Goal: Transaction & Acquisition: Purchase product/service

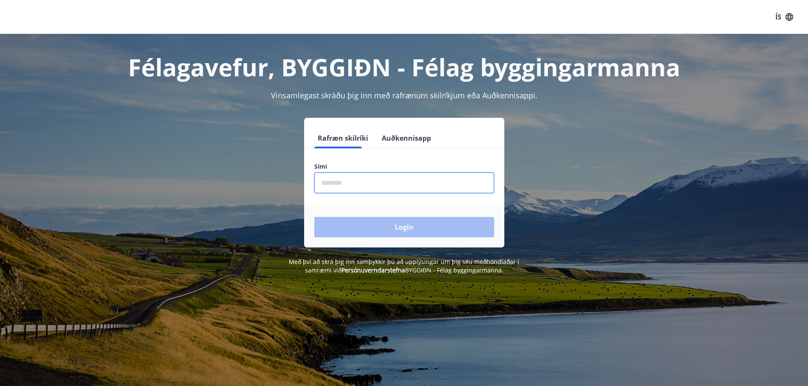
click at [340, 181] on input "phone" at bounding box center [404, 183] width 180 height 21
type input "********"
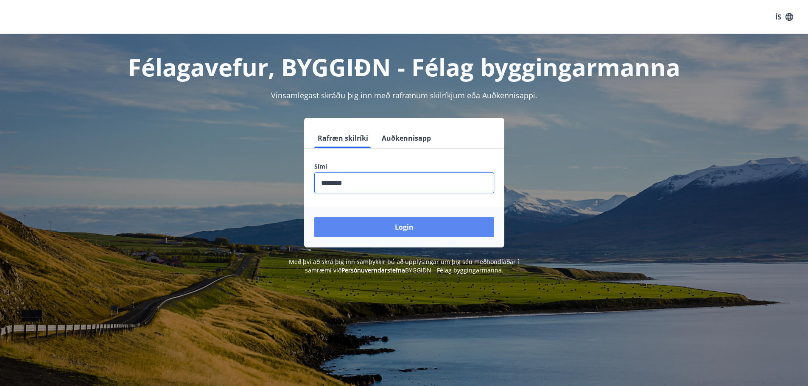
click at [371, 224] on button "Login" at bounding box center [404, 227] width 180 height 20
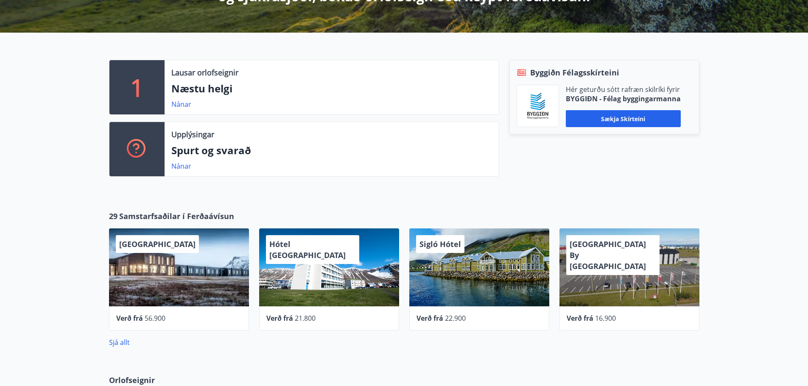
scroll to position [212, 0]
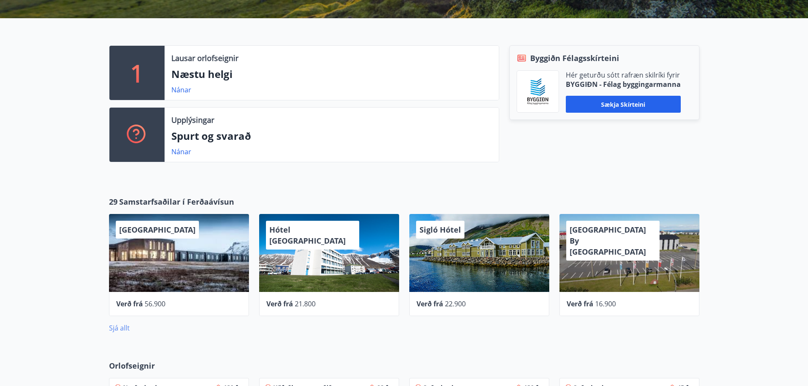
click at [119, 330] on link "Sjá allt" at bounding box center [119, 327] width 21 height 9
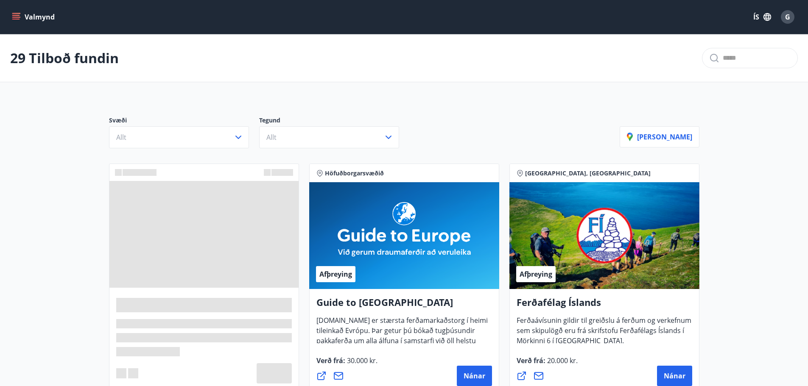
click at [132, 148] on div "Svæði Allt Tegund Allt Sýna kort" at bounding box center [404, 128] width 610 height 59
click at [139, 139] on button "Allt" at bounding box center [179, 137] width 140 height 22
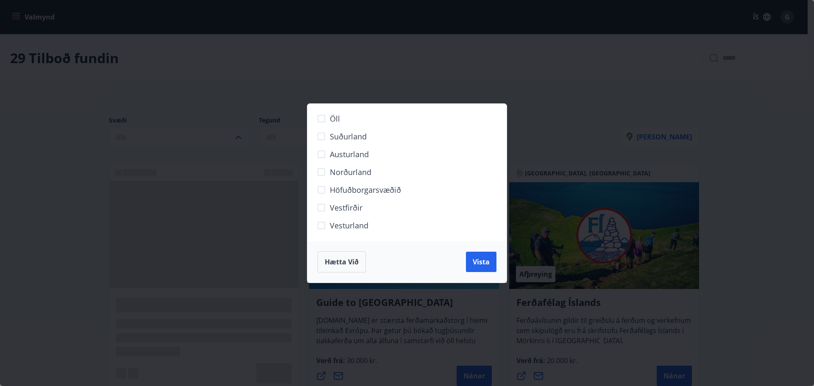
click at [352, 187] on span "Höfuðborgarsvæðið" at bounding box center [365, 189] width 71 height 11
click at [492, 263] on button "Vista" at bounding box center [481, 262] width 31 height 20
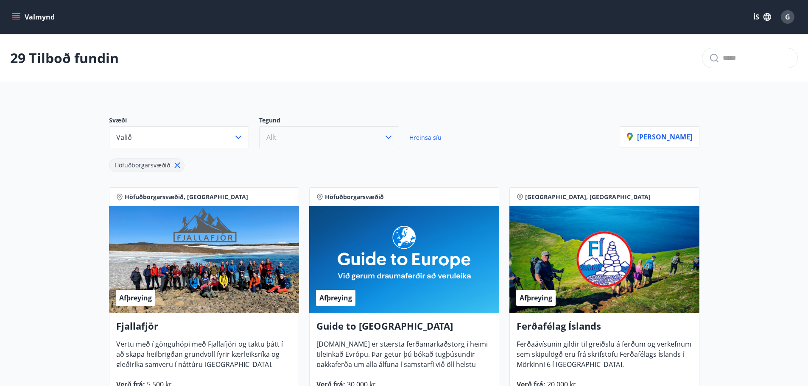
click at [331, 144] on button "Allt" at bounding box center [329, 137] width 140 height 22
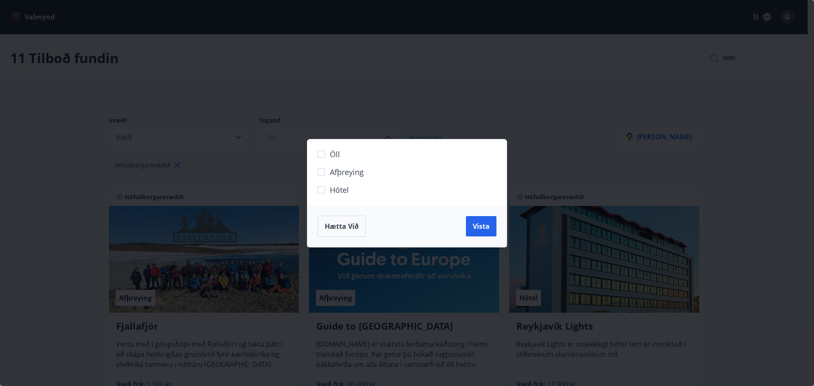
click at [337, 189] on span "Hótel" at bounding box center [339, 189] width 19 height 11
click at [473, 228] on span "Vista" at bounding box center [481, 226] width 17 height 9
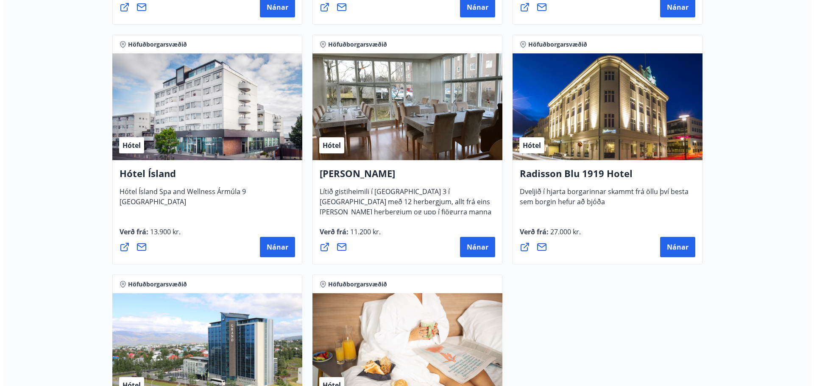
scroll to position [382, 0]
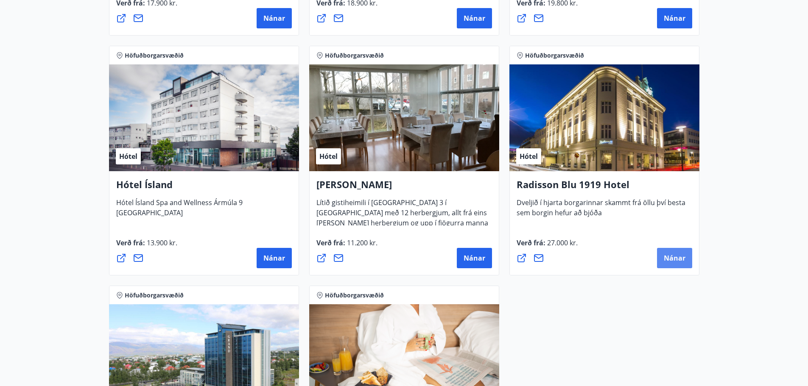
click at [665, 251] on button "Nánar" at bounding box center [674, 258] width 35 height 20
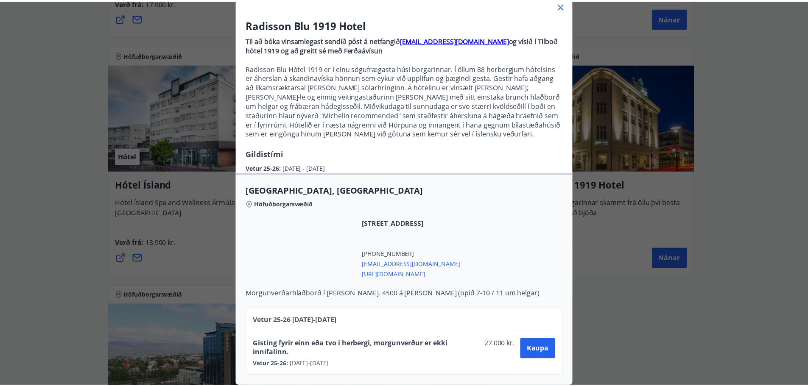
scroll to position [63, 0]
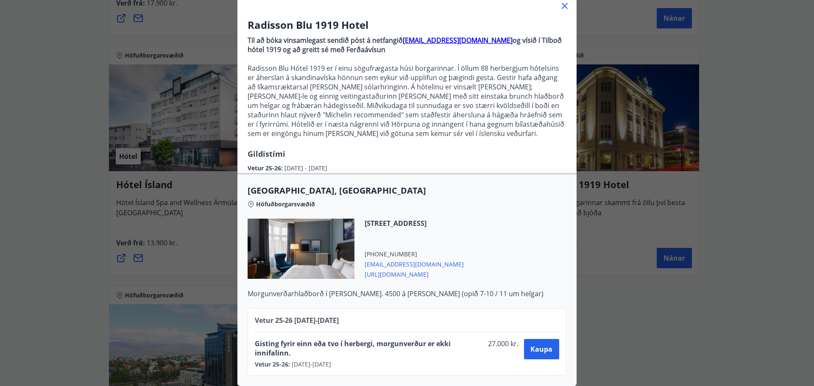
click at [563, 2] on icon at bounding box center [565, 6] width 10 height 10
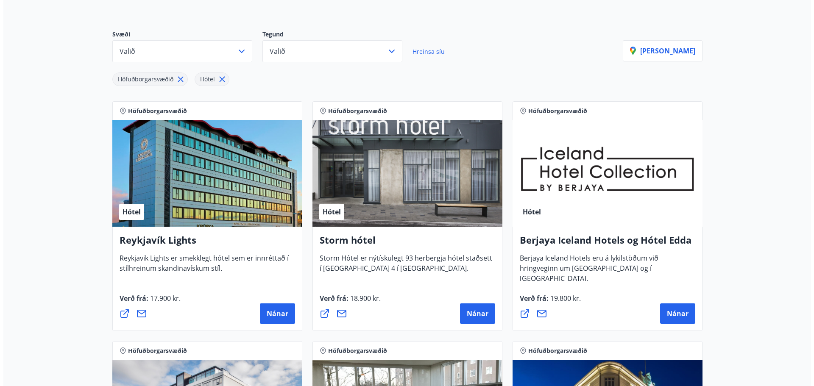
scroll to position [0, 0]
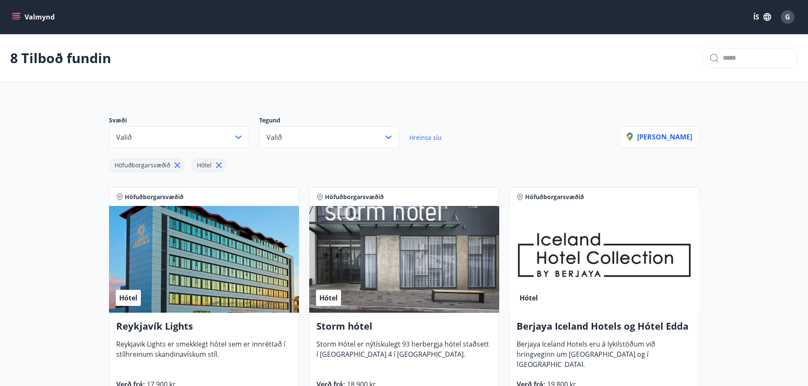
click at [786, 21] on span "G" at bounding box center [787, 16] width 5 height 9
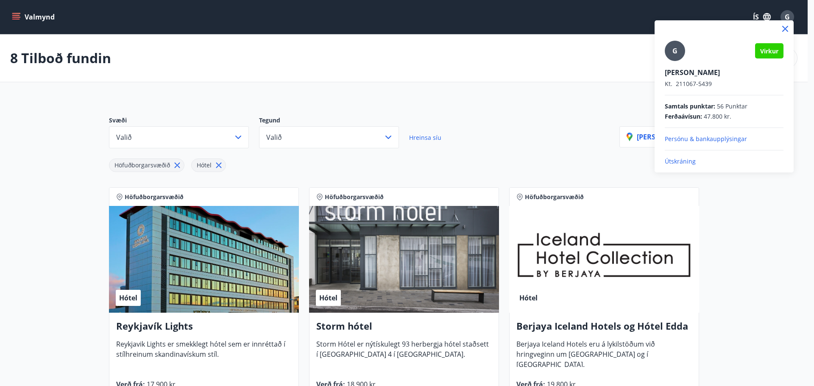
click at [613, 98] on div at bounding box center [407, 193] width 814 height 386
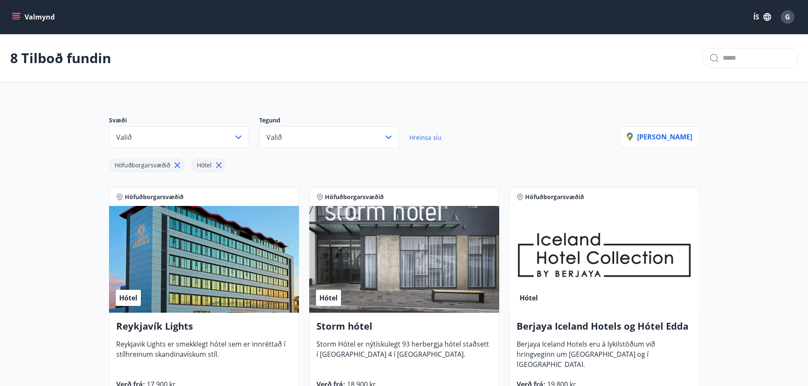
click at [783, 16] on div "G" at bounding box center [787, 17] width 14 height 14
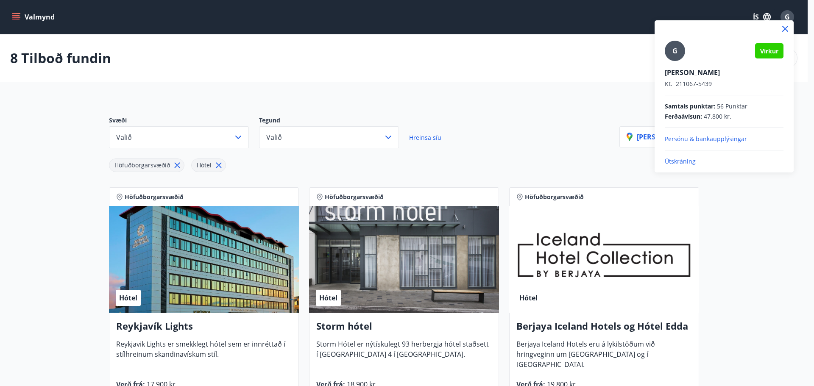
click at [690, 138] on p "Persónu & bankaupplýsingar" at bounding box center [724, 139] width 119 height 8
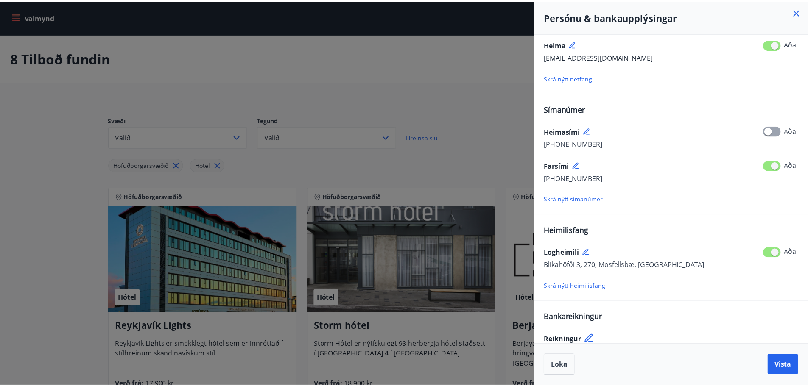
scroll to position [50, 0]
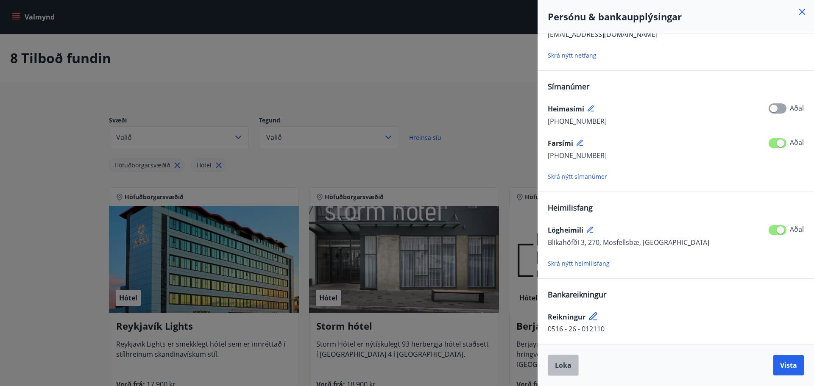
click at [566, 370] on button "Loka" at bounding box center [563, 365] width 31 height 21
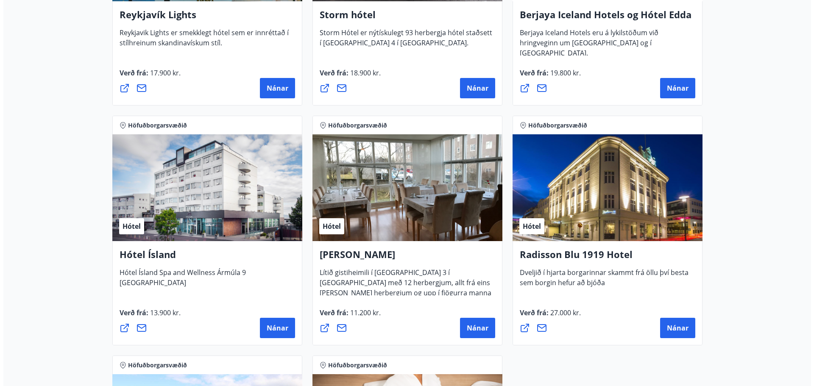
scroll to position [339, 0]
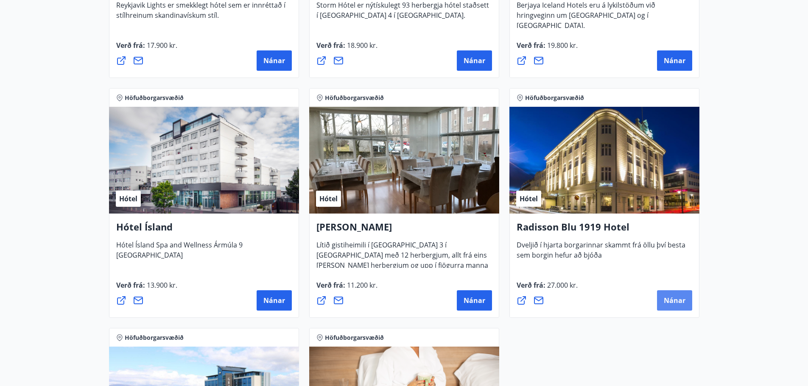
click at [680, 291] on button "Nánar" at bounding box center [674, 300] width 35 height 20
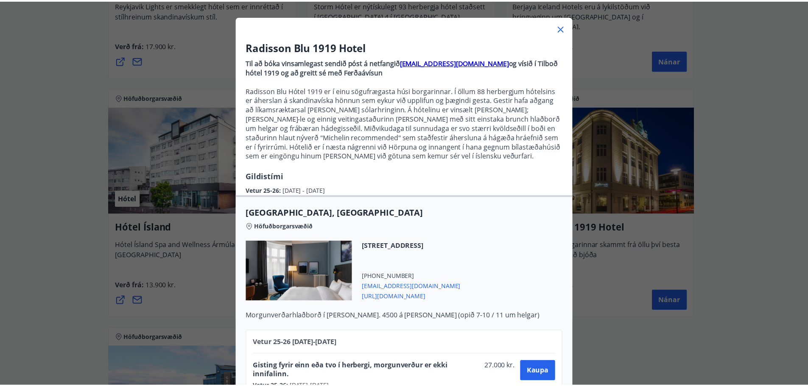
scroll to position [0, 0]
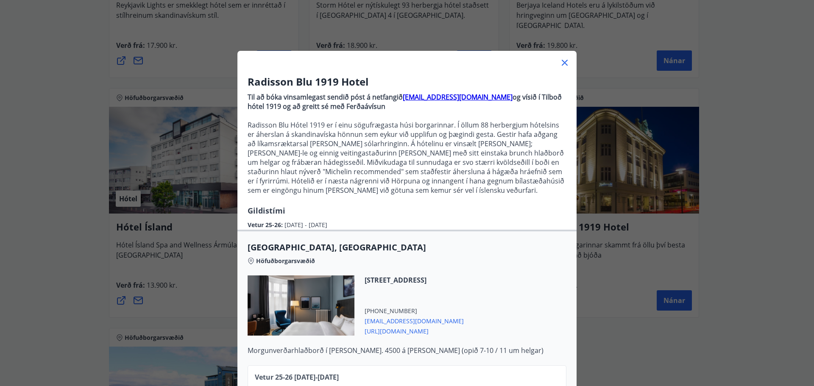
click at [562, 59] on icon at bounding box center [565, 63] width 10 height 10
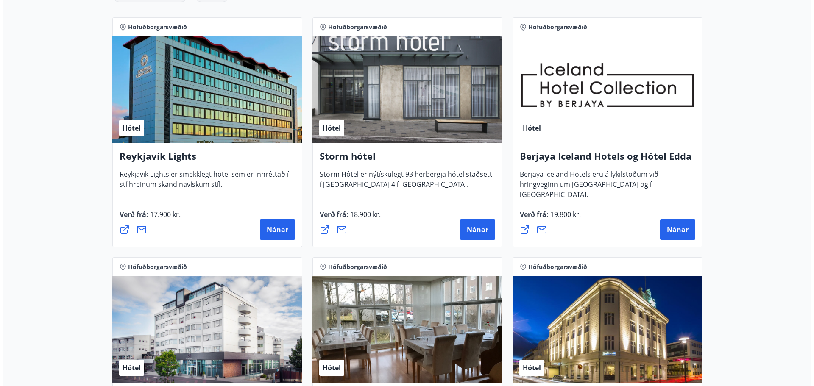
scroll to position [170, 0]
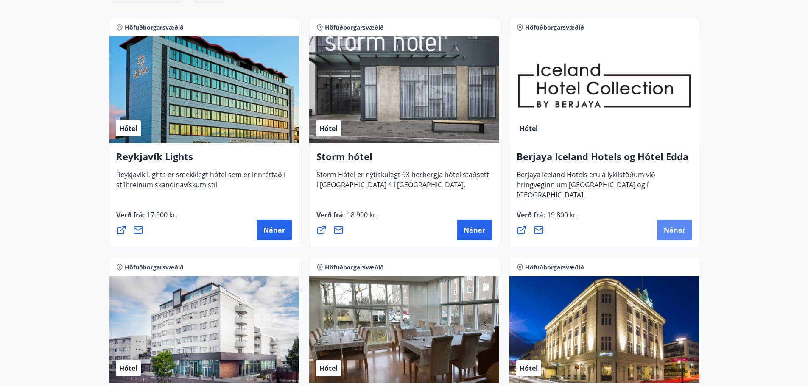
click at [674, 234] on span "Nánar" at bounding box center [674, 230] width 22 height 9
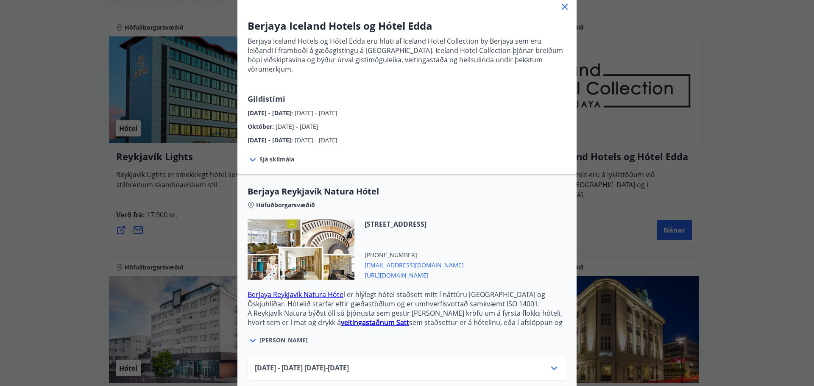
scroll to position [127, 0]
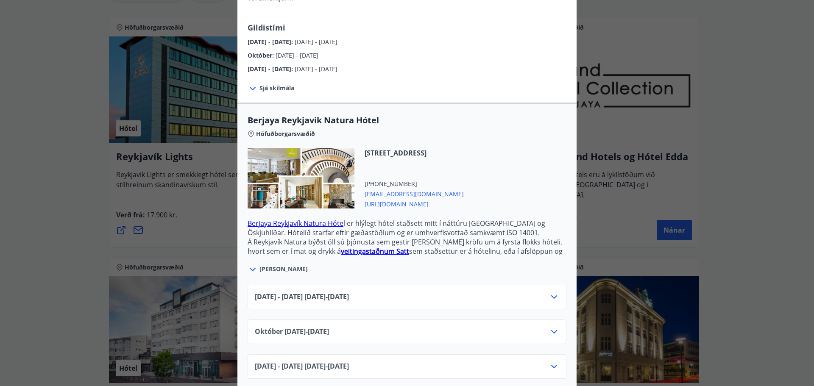
click at [276, 265] on span "Sjá meira" at bounding box center [283, 269] width 48 height 8
click at [274, 265] on span "Sjá meira" at bounding box center [283, 269] width 48 height 8
click at [250, 268] on icon at bounding box center [253, 269] width 6 height 3
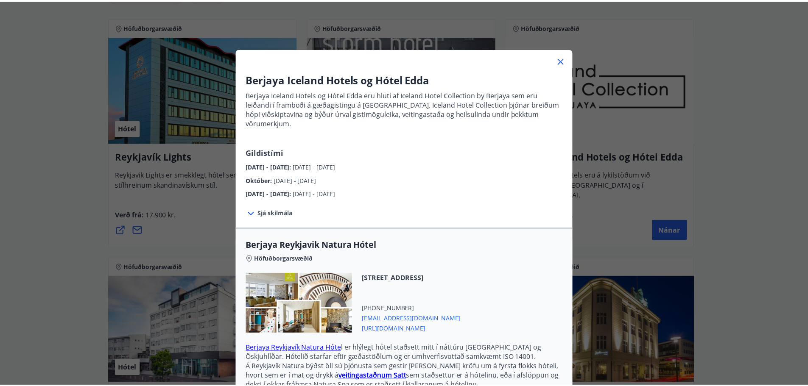
scroll to position [0, 0]
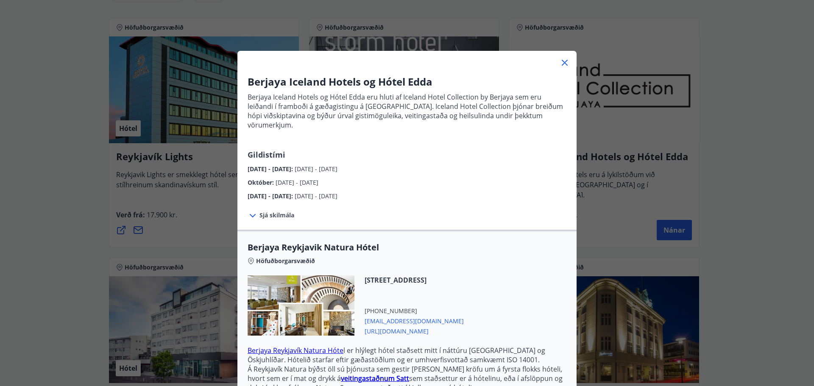
click at [560, 63] on icon at bounding box center [565, 63] width 10 height 10
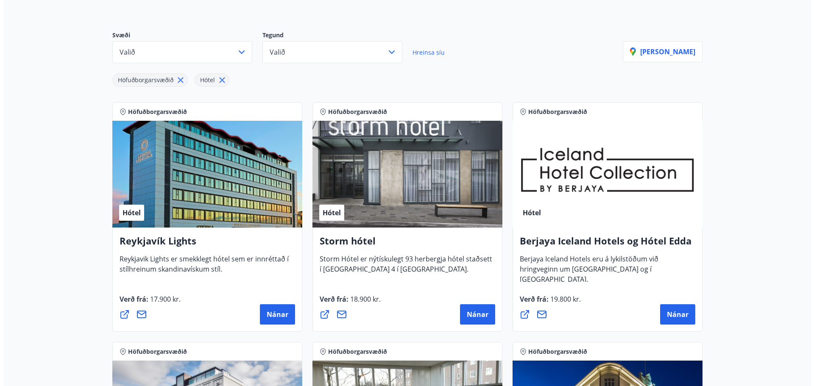
scroll to position [85, 0]
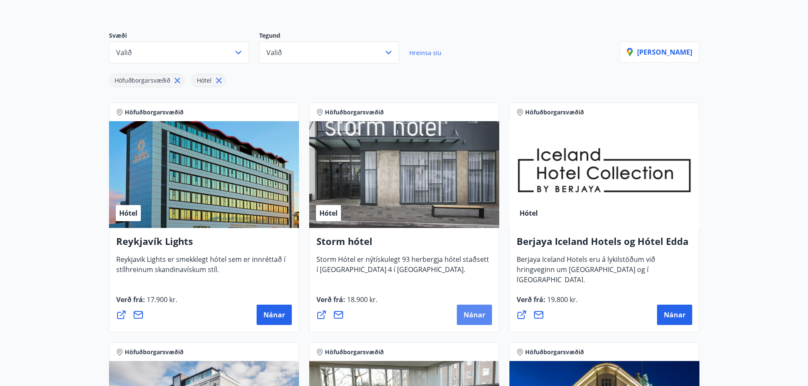
click at [467, 309] on button "Nánar" at bounding box center [474, 315] width 35 height 20
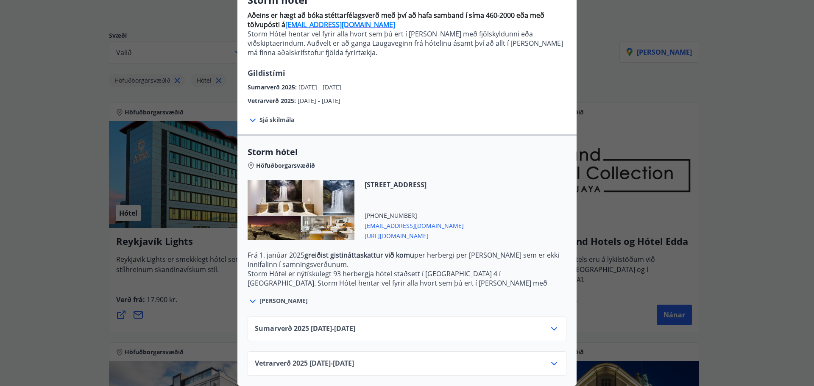
scroll to position [88, 0]
click at [395, 223] on span "storm@keahotels.is" at bounding box center [414, 225] width 99 height 10
click at [395, 220] on span "storm@keahotels.is" at bounding box center [414, 225] width 99 height 10
click at [399, 233] on span "https://www.keahotels.is/is/hotelin/storm-hotel" at bounding box center [414, 235] width 99 height 10
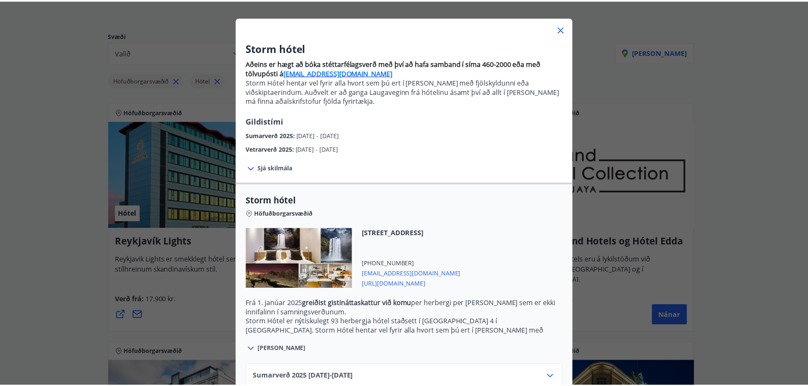
scroll to position [0, 0]
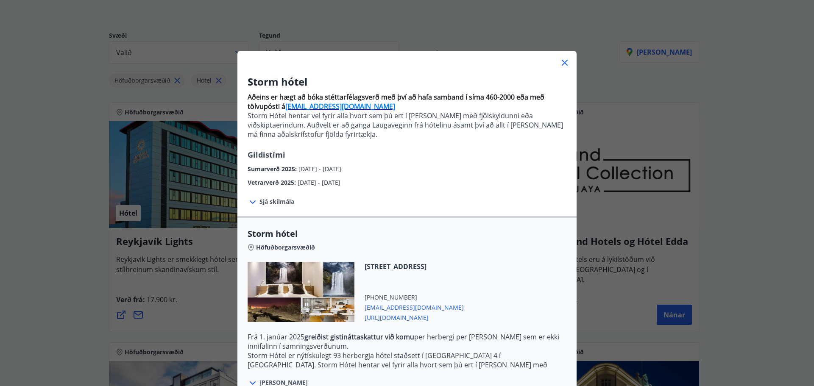
click at [565, 65] on icon at bounding box center [565, 63] width 10 height 10
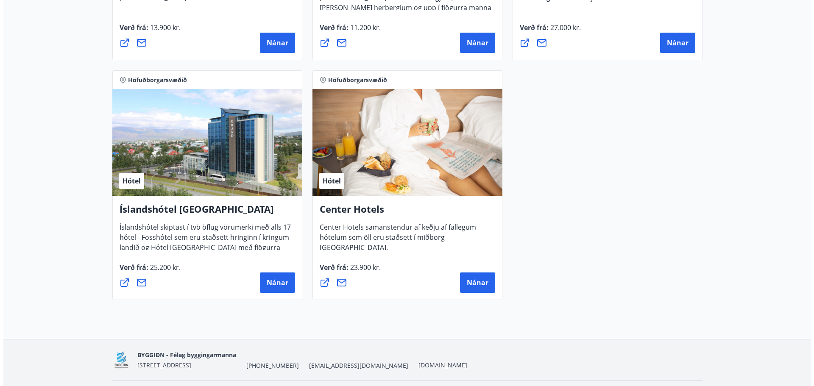
scroll to position [621, 0]
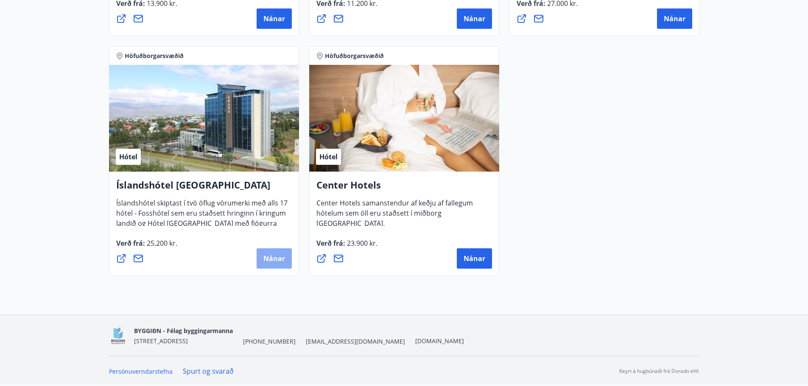
click at [264, 254] on span "Nánar" at bounding box center [274, 258] width 22 height 9
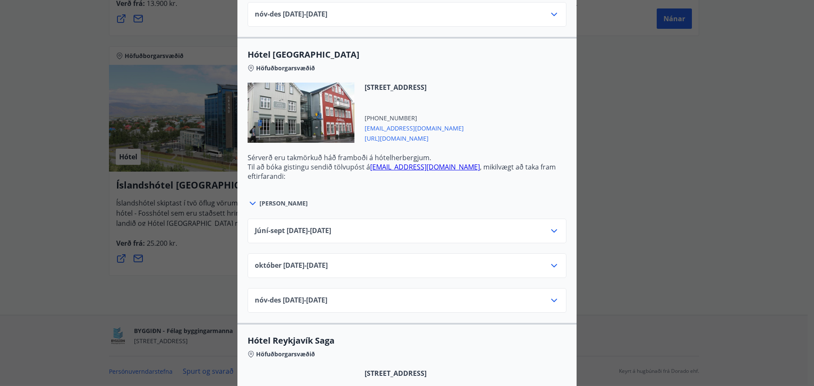
scroll to position [551, 0]
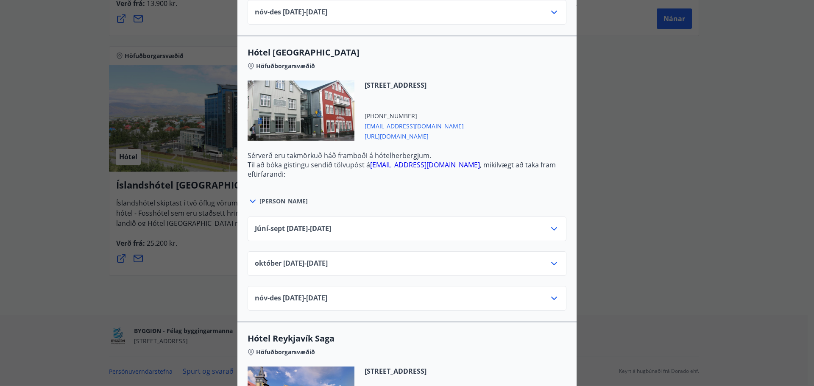
click at [419, 126] on span "res.centrum@hotelreykjavik.is" at bounding box center [414, 125] width 99 height 10
click at [389, 137] on span "https://www.islandshotel.is/is" at bounding box center [414, 136] width 99 height 10
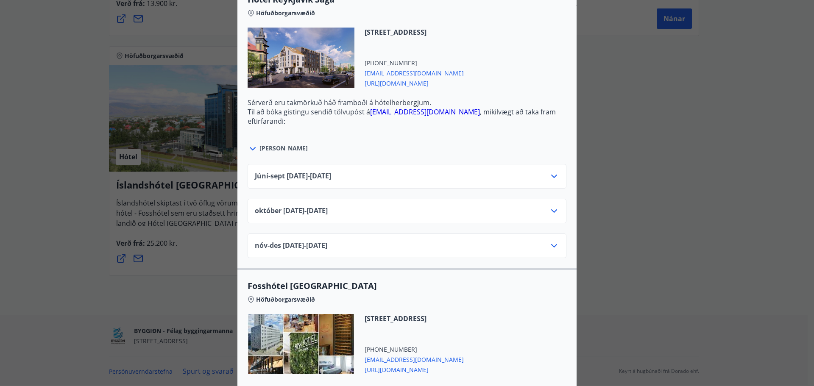
scroll to position [933, 0]
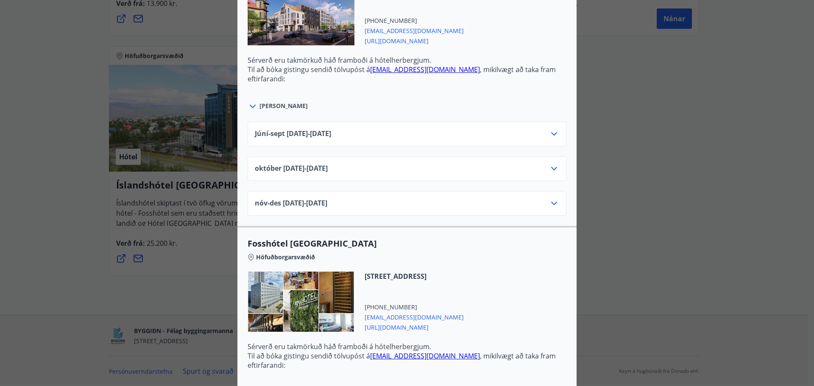
click at [409, 168] on div "október 01.10.25 - 31.10.25" at bounding box center [407, 172] width 304 height 17
click at [552, 167] on icon at bounding box center [554, 169] width 10 height 10
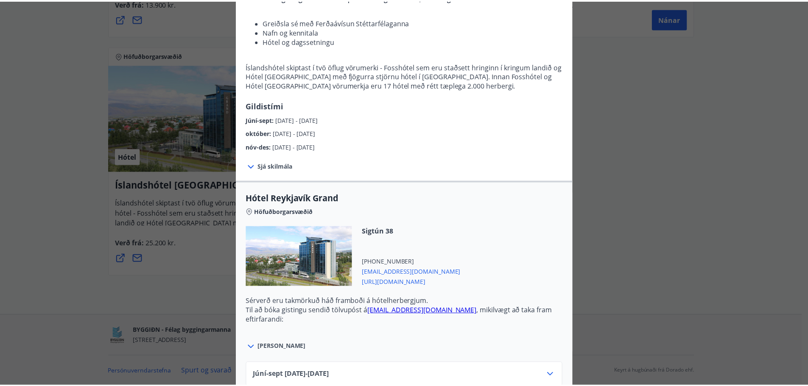
scroll to position [0, 0]
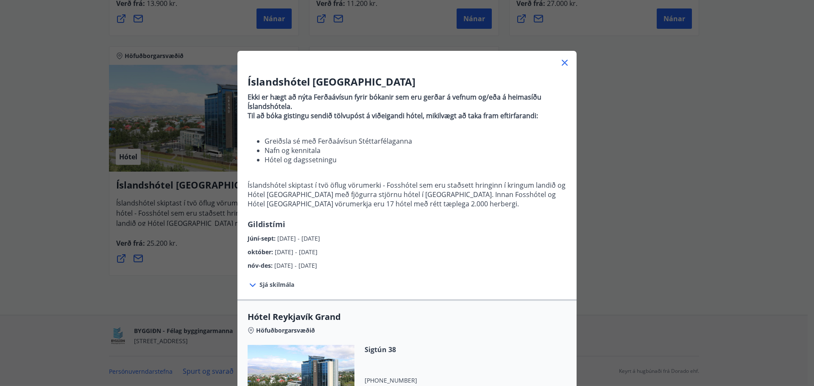
click at [560, 62] on icon at bounding box center [565, 63] width 10 height 10
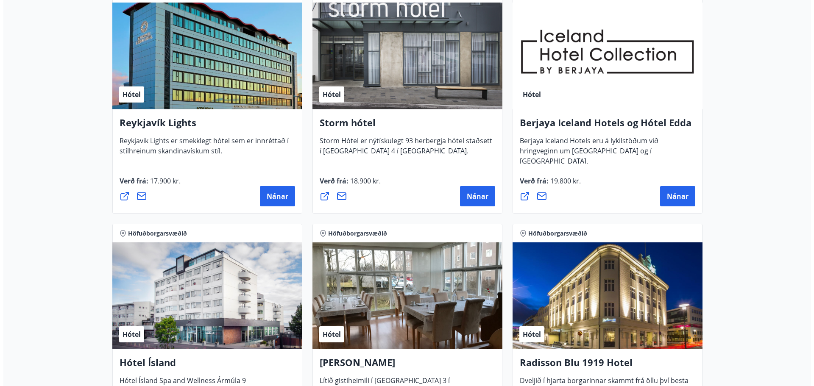
scroll to position [367, 0]
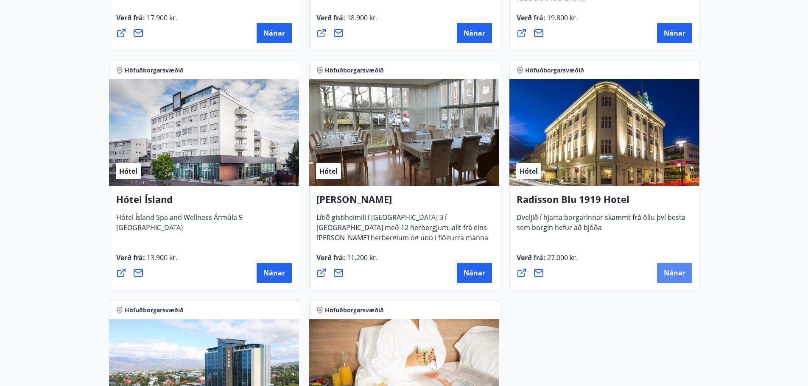
click at [670, 274] on span "Nánar" at bounding box center [674, 272] width 22 height 9
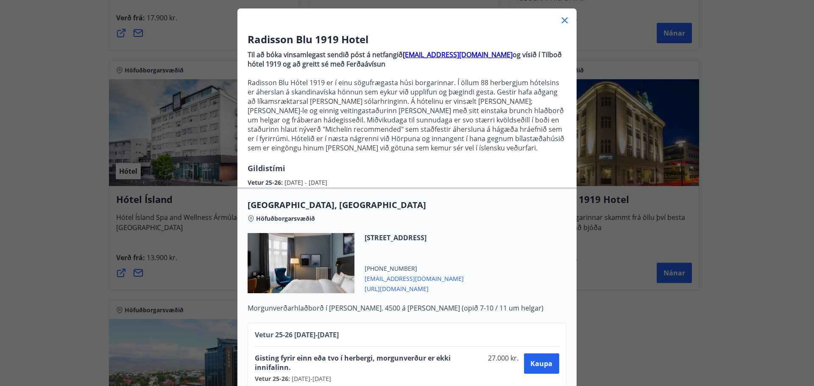
scroll to position [63, 0]
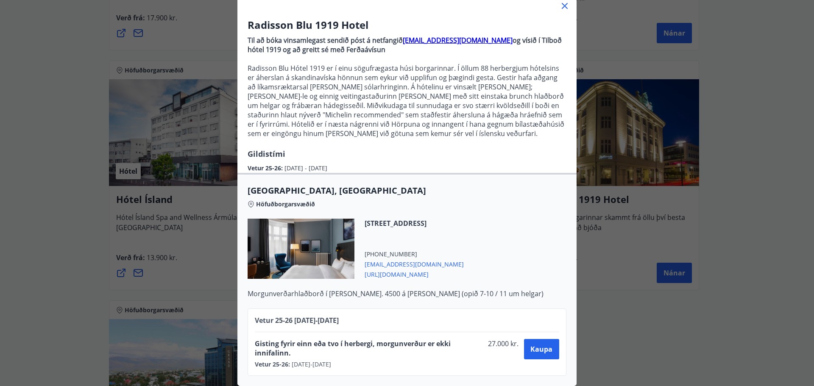
click at [667, 334] on div "Radisson Blu 1919 Hotel Til að bóka vinsamlegast sendið póst á netfangið sales.…" at bounding box center [407, 193] width 814 height 386
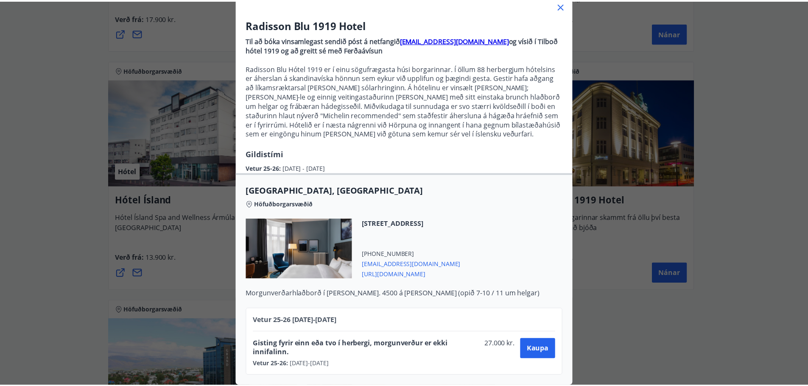
scroll to position [0, 0]
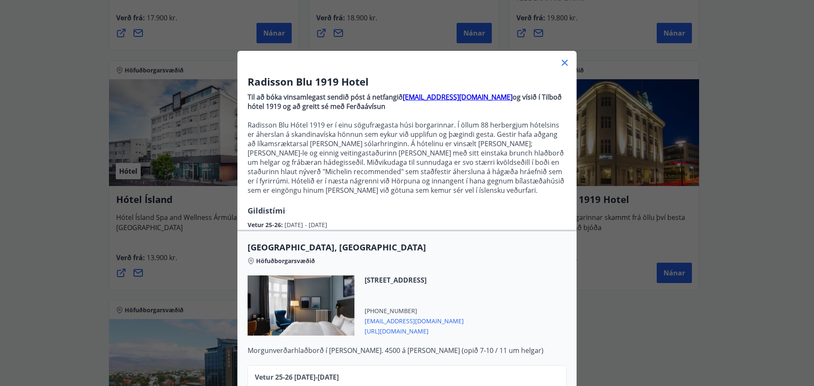
click at [560, 64] on icon at bounding box center [565, 63] width 10 height 10
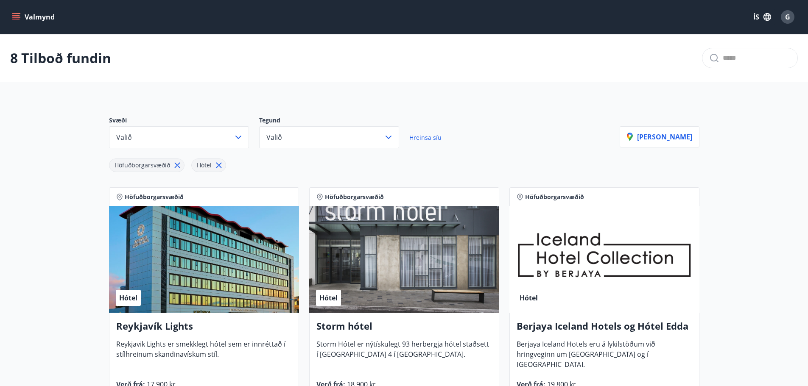
click at [33, 19] on button "Valmynd" at bounding box center [34, 16] width 48 height 15
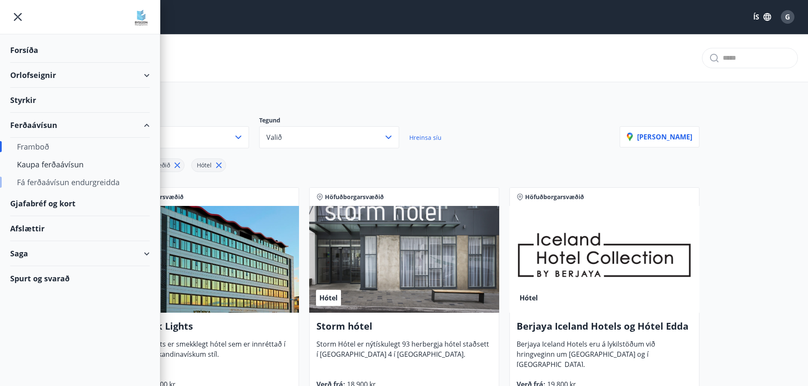
click at [38, 179] on div "Fá ferðaávísun endurgreidda" at bounding box center [80, 182] width 126 height 18
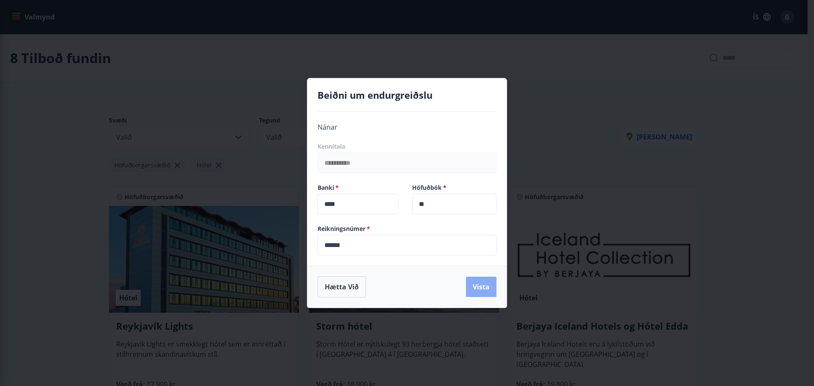
click at [493, 293] on button "Vista" at bounding box center [481, 287] width 31 height 20
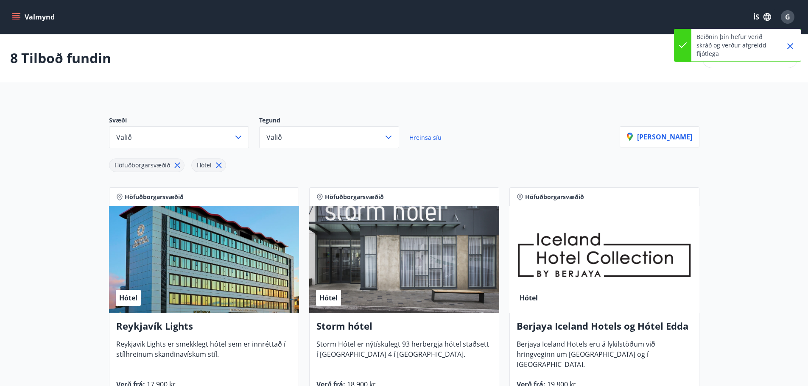
click at [24, 18] on button "Valmynd" at bounding box center [34, 16] width 48 height 15
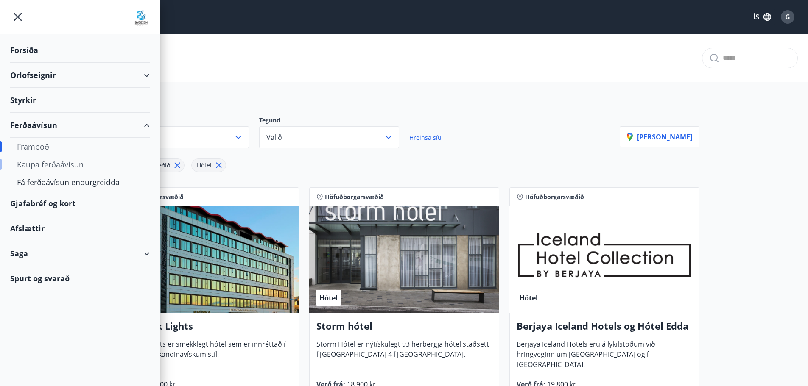
click at [54, 167] on div "Kaupa ferðaávísun" at bounding box center [80, 165] width 126 height 18
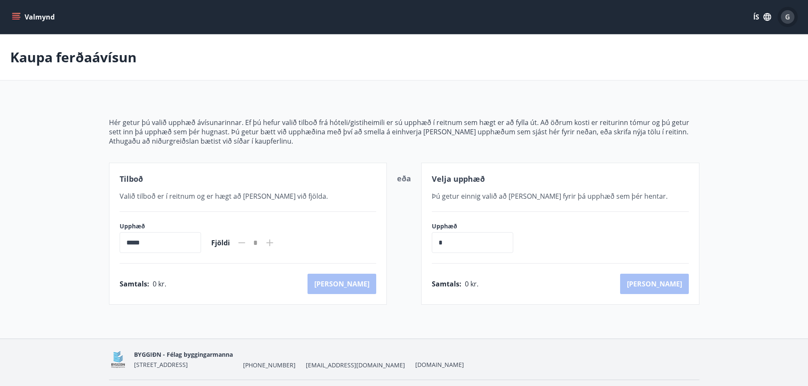
click at [786, 15] on span "G" at bounding box center [787, 16] width 5 height 9
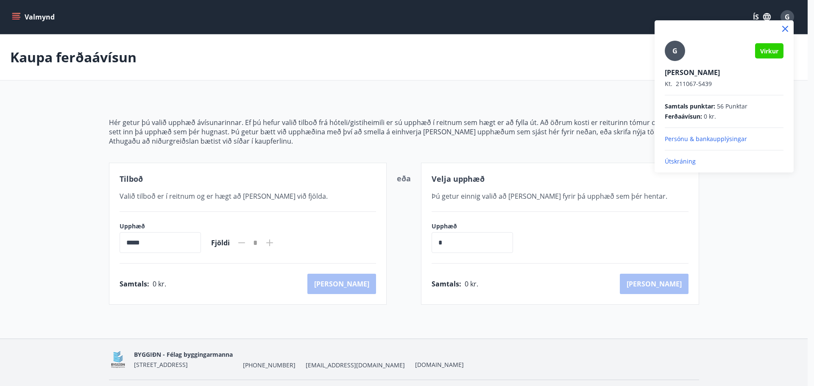
click at [81, 117] on div at bounding box center [407, 193] width 814 height 386
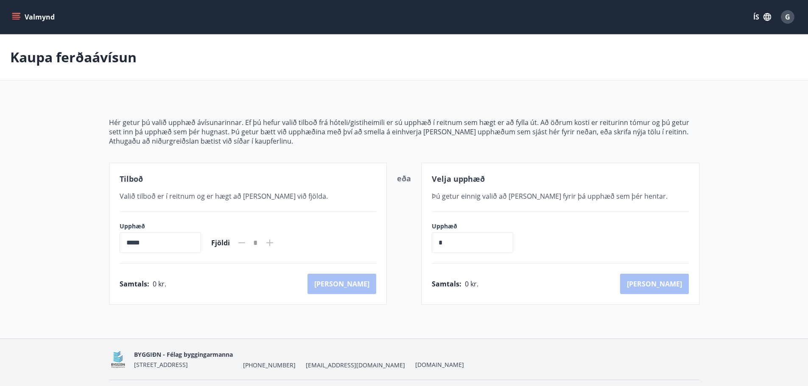
click at [201, 242] on input "*****" at bounding box center [160, 242] width 81 height 21
click at [275, 245] on icon at bounding box center [270, 243] width 10 height 10
click at [157, 237] on input "*****" at bounding box center [160, 242] width 81 height 21
click at [136, 238] on input "*****" at bounding box center [160, 242] width 81 height 21
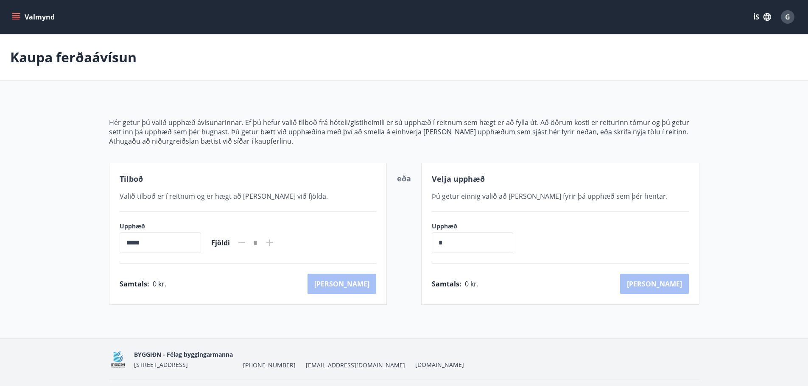
click at [126, 240] on input "*****" at bounding box center [160, 242] width 81 height 21
click at [275, 240] on icon at bounding box center [270, 243] width 10 height 10
click at [19, 16] on icon "menu" at bounding box center [16, 17] width 8 height 8
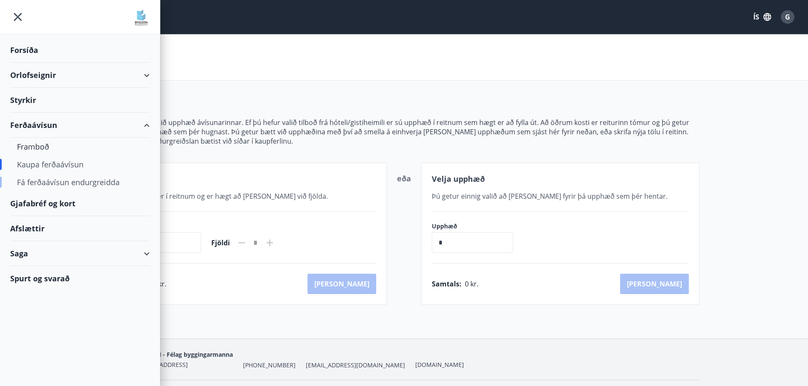
click at [82, 179] on div "Fá ferðaávísun endurgreidda" at bounding box center [80, 182] width 126 height 18
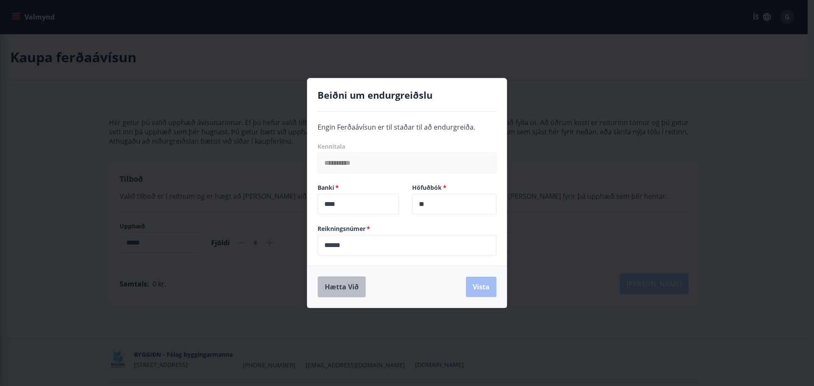
click at [348, 289] on button "Hætta við" at bounding box center [342, 286] width 48 height 21
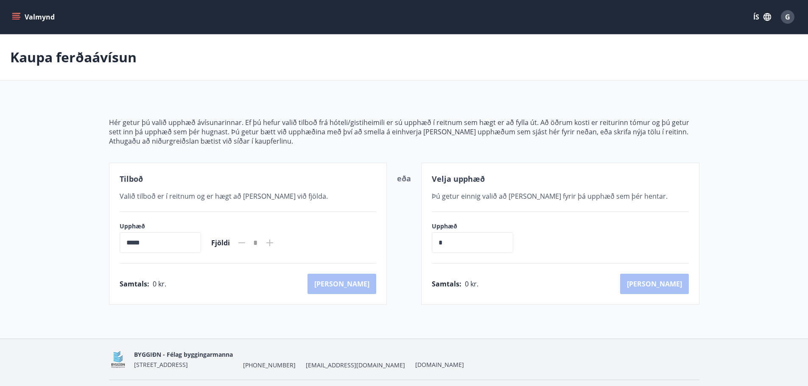
click at [787, 13] on span "G" at bounding box center [787, 16] width 5 height 9
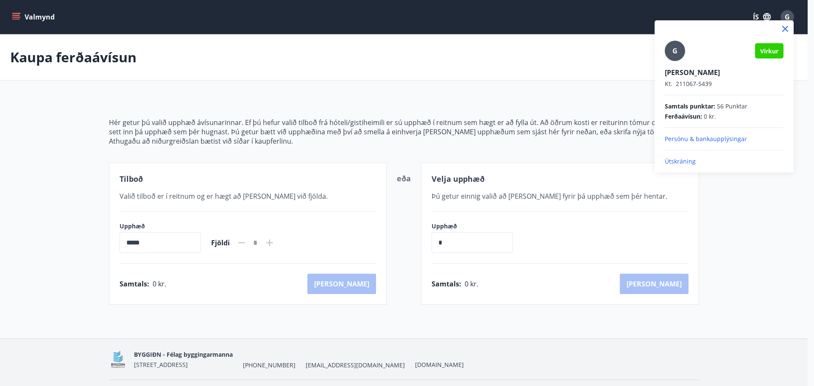
click at [31, 14] on div at bounding box center [407, 193] width 814 height 386
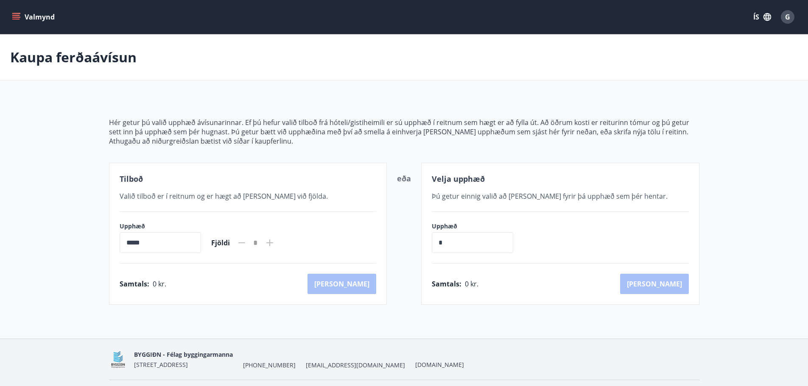
click at [16, 15] on icon "menu" at bounding box center [16, 15] width 8 height 1
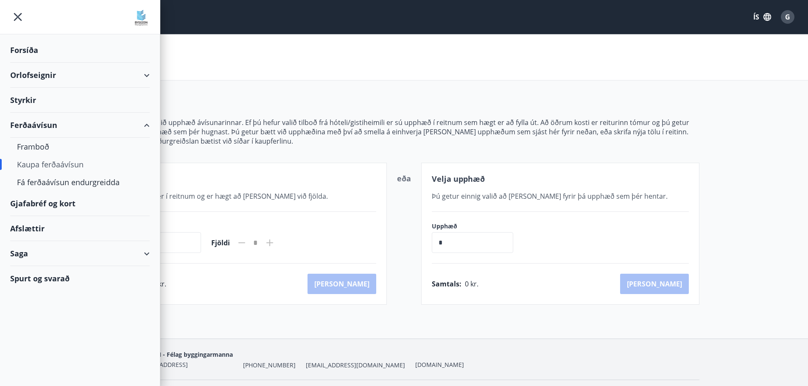
click at [22, 45] on div "Forsíða" at bounding box center [79, 50] width 139 height 25
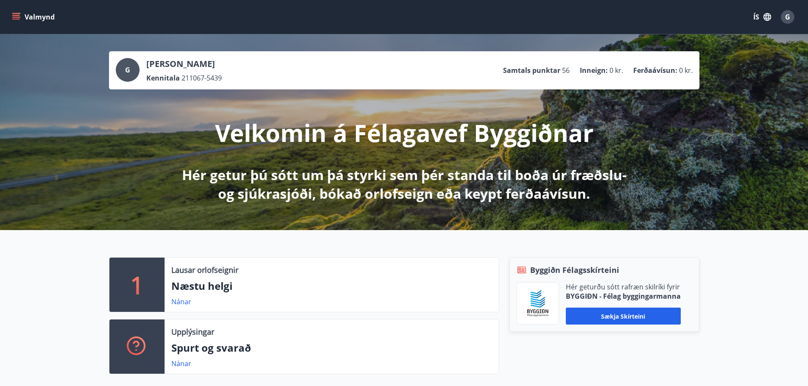
click at [790, 16] on div "G" at bounding box center [787, 17] width 14 height 14
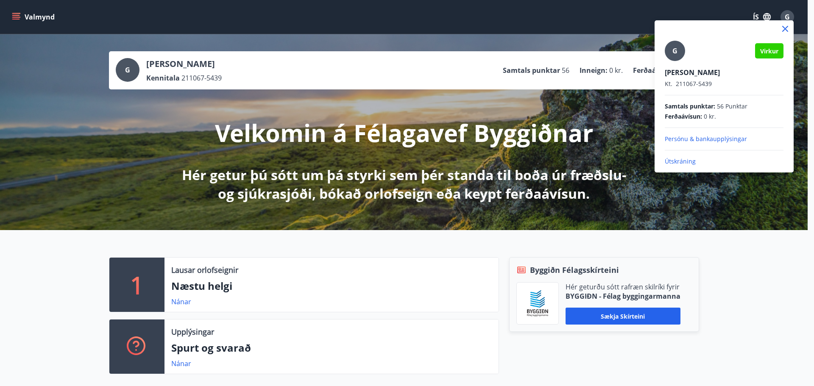
click at [257, 75] on div at bounding box center [407, 193] width 814 height 386
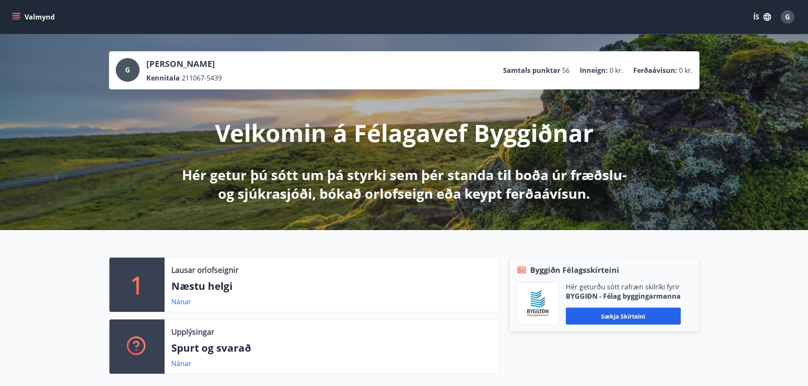
click at [572, 70] on ul "Samtals punktar 56 Inneign : 0 kr. Ferðaávísun : 0 kr." at bounding box center [597, 70] width 189 height 16
click at [638, 71] on p "Ferðaávísun :" at bounding box center [655, 70] width 44 height 9
drag, startPoint x: 231, startPoint y: 58, endPoint x: 215, endPoint y: 61, distance: 16.5
click at [231, 58] on div "G Guðmundur Jónsson Kennitala 211067-5439 Samtals punktar 56 Inneign : 0 kr. Fe…" at bounding box center [404, 70] width 590 height 38
click at [139, 74] on span "G" at bounding box center [128, 70] width 24 height 25
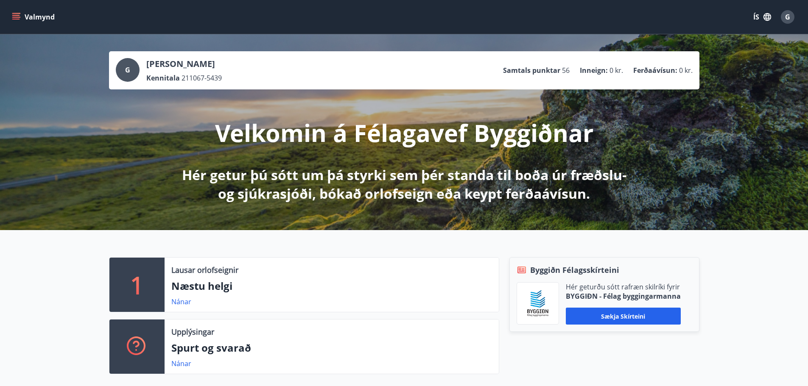
click at [123, 74] on div "G" at bounding box center [128, 70] width 24 height 24
click at [126, 73] on span "G" at bounding box center [127, 69] width 5 height 9
click at [784, 17] on div "G" at bounding box center [787, 17] width 14 height 14
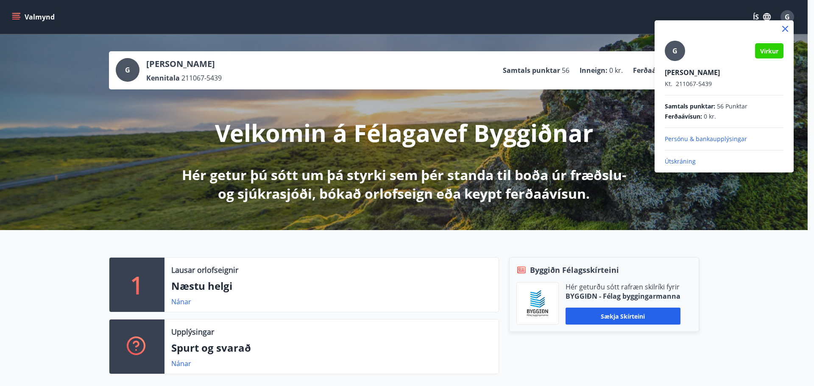
click at [738, 258] on div at bounding box center [407, 193] width 814 height 386
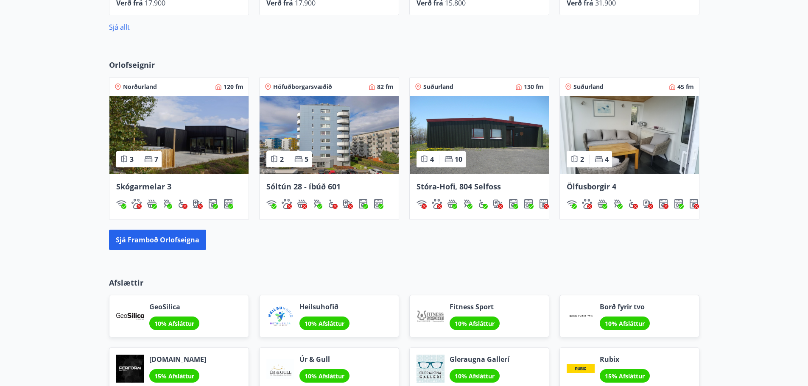
scroll to position [639, 0]
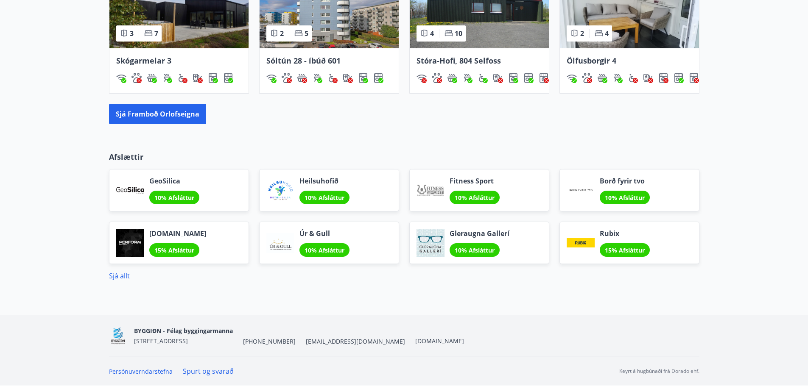
click at [221, 372] on link "Spurt og svarað" at bounding box center [208, 371] width 51 height 9
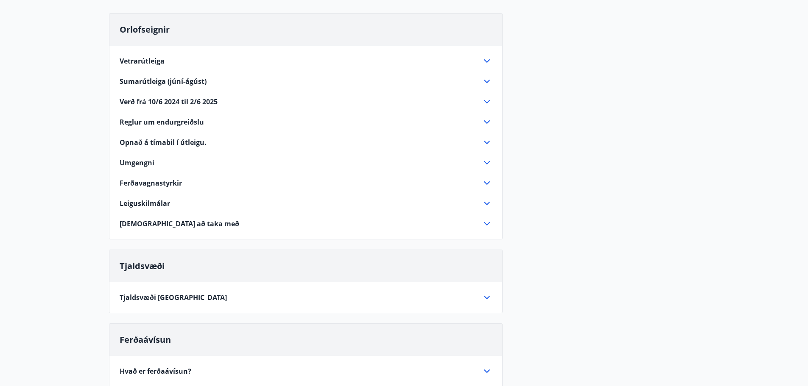
scroll to position [85, 0]
click at [488, 183] on icon at bounding box center [487, 183] width 10 height 10
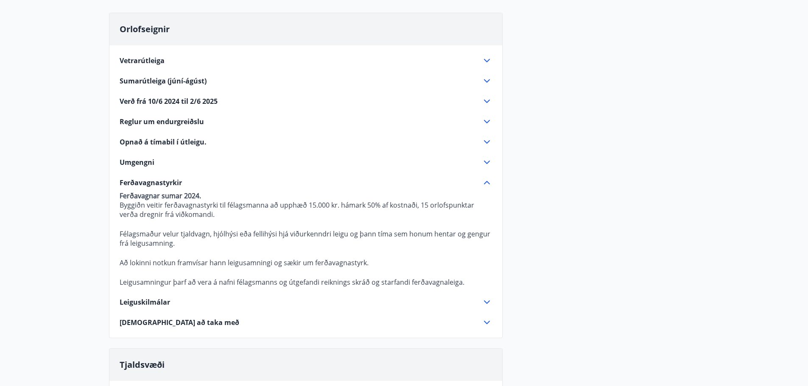
click at [488, 183] on icon at bounding box center [487, 182] width 6 height 3
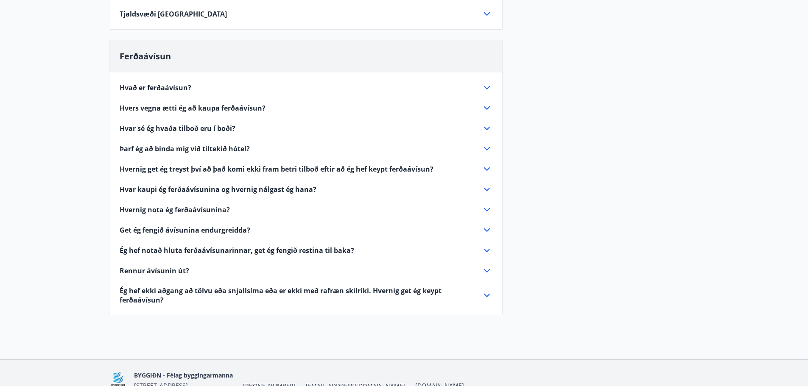
scroll to position [382, 0]
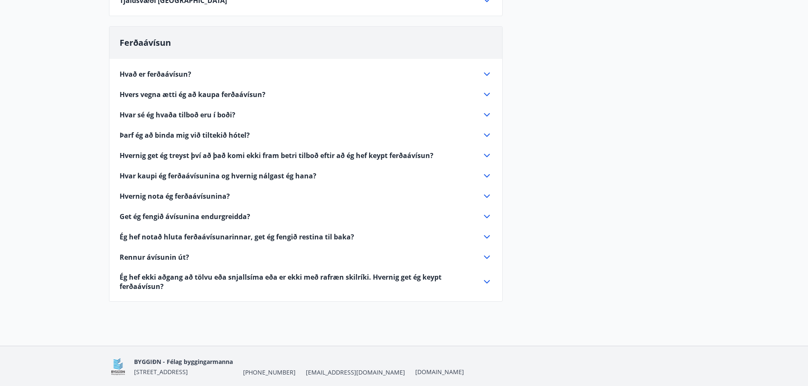
click at [486, 72] on icon at bounding box center [487, 74] width 10 height 10
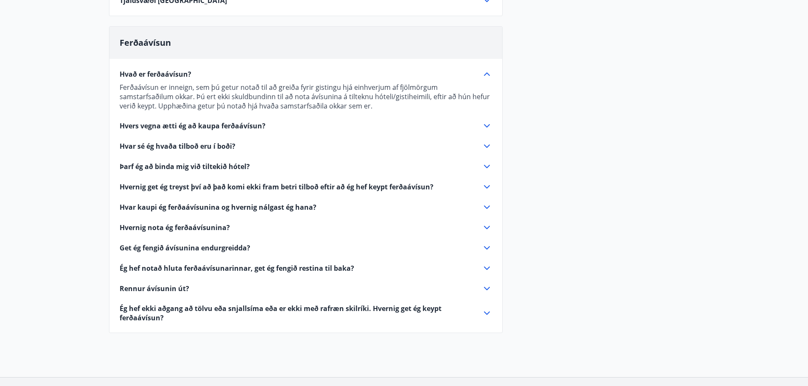
click at [487, 128] on icon at bounding box center [487, 126] width 10 height 10
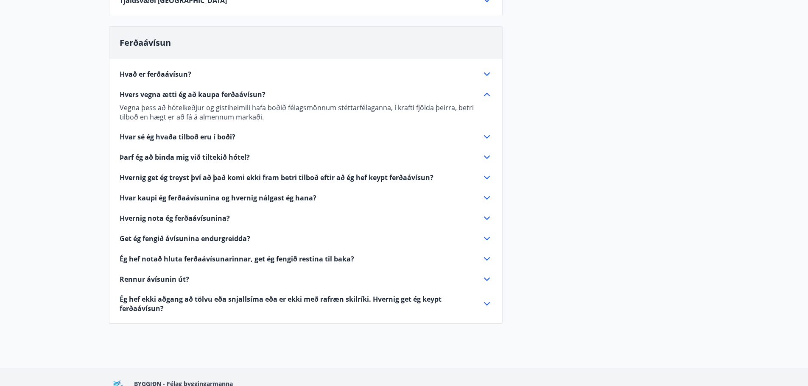
click at [487, 158] on icon at bounding box center [487, 157] width 10 height 10
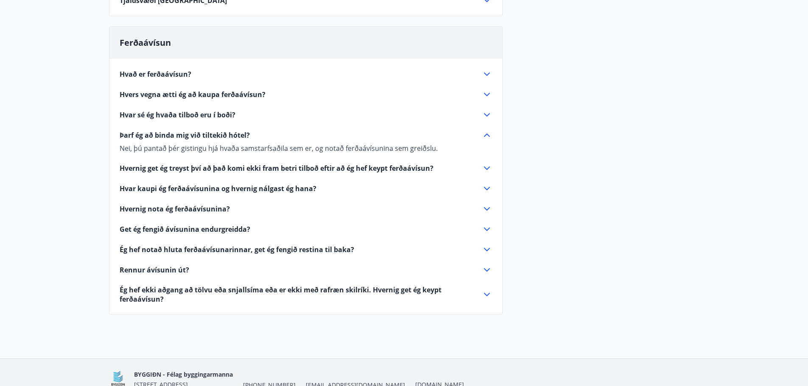
click at [487, 170] on icon at bounding box center [487, 168] width 10 height 10
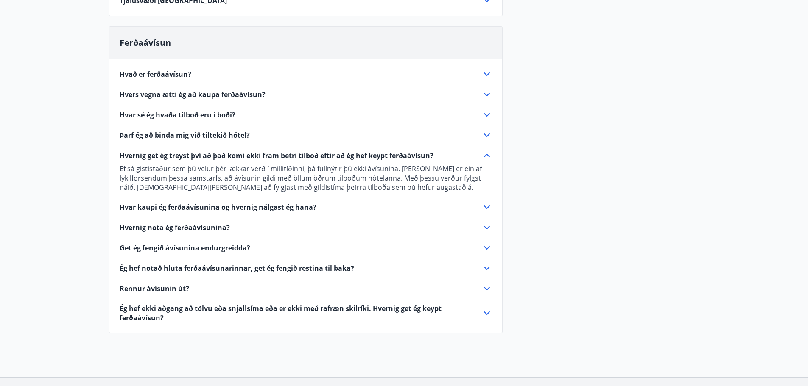
click at [484, 205] on icon at bounding box center [487, 207] width 10 height 10
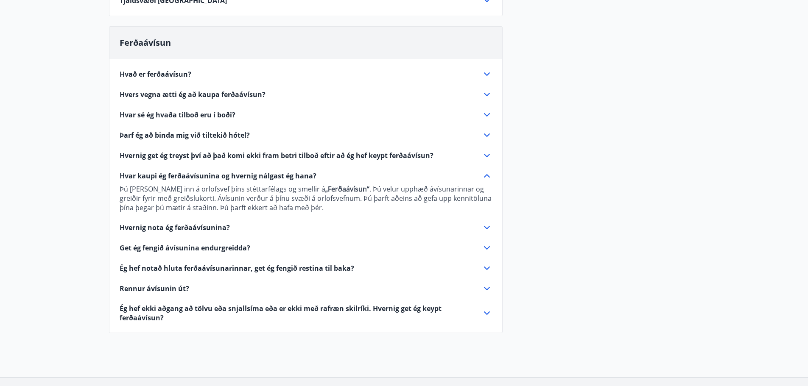
click at [488, 228] on icon at bounding box center [487, 228] width 10 height 10
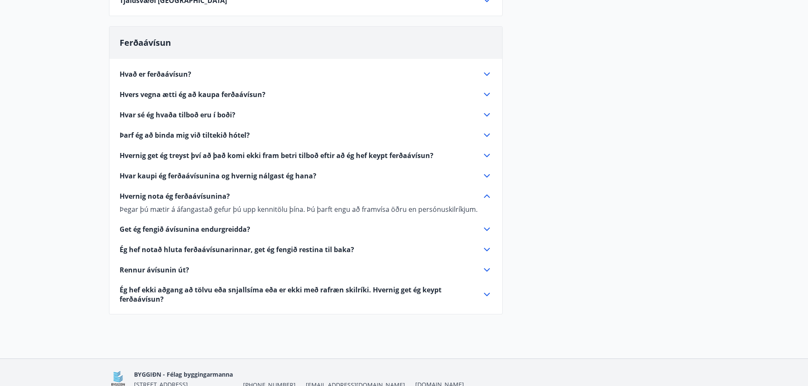
click at [485, 231] on icon at bounding box center [487, 229] width 10 height 10
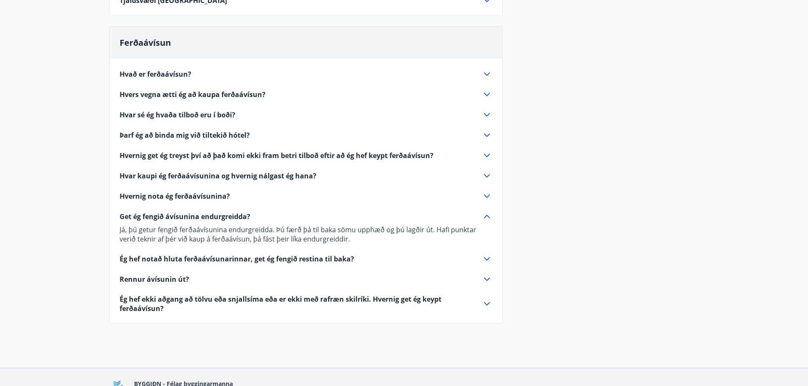
click at [486, 278] on icon at bounding box center [487, 279] width 10 height 10
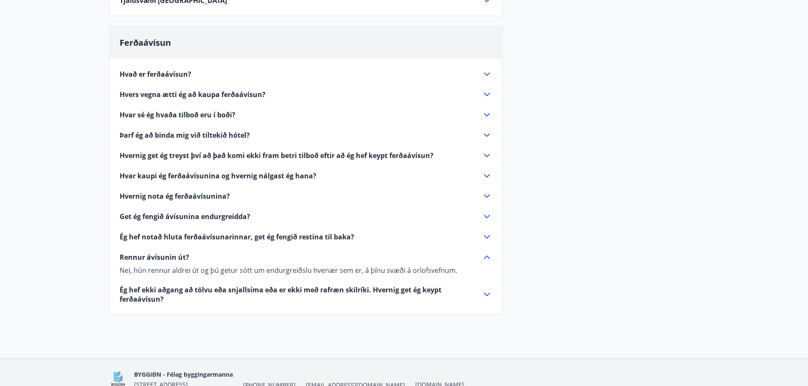
click at [486, 278] on div "Hvað er ferðaávísun? Ferðaávísun er inneign, sem þú getur notað til að greiða f…" at bounding box center [305, 181] width 393 height 245
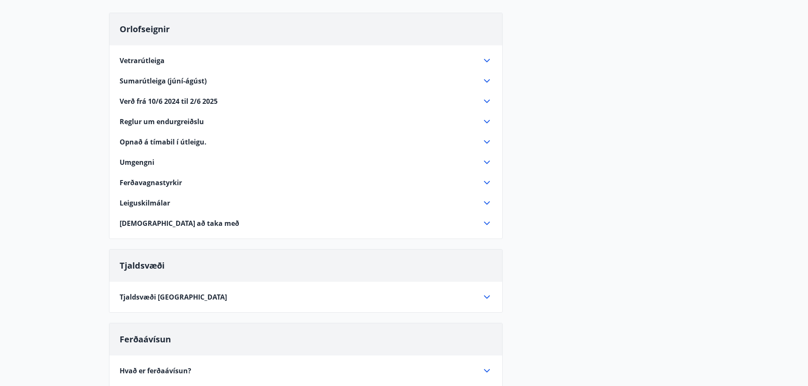
scroll to position [0, 0]
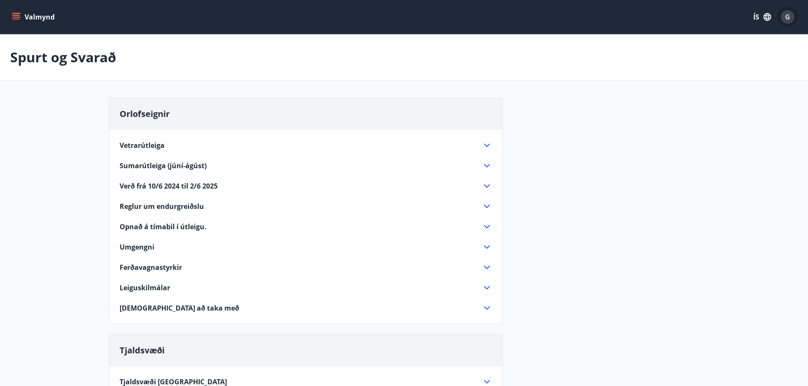
click at [792, 14] on div "G" at bounding box center [787, 17] width 14 height 14
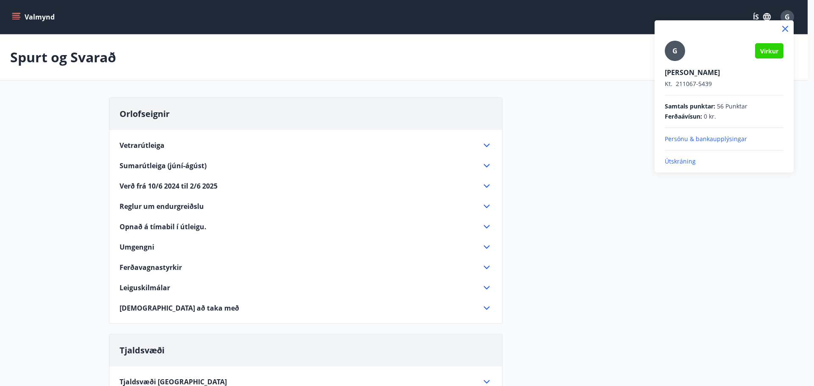
click at [14, 15] on div at bounding box center [407, 193] width 814 height 386
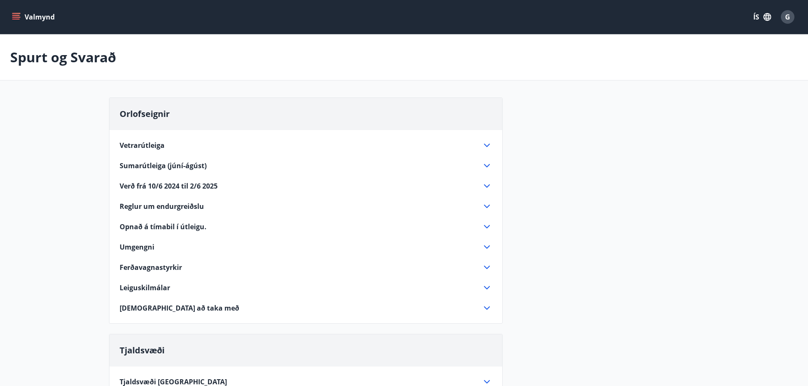
click at [16, 15] on icon "menu" at bounding box center [16, 15] width 8 height 1
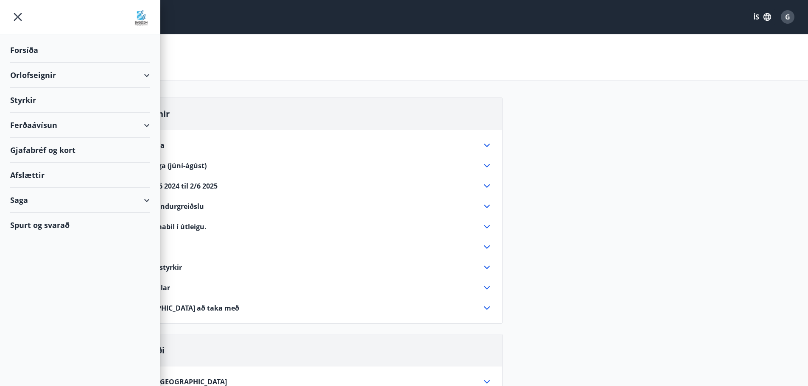
click at [146, 126] on div "Ferðaávísun" at bounding box center [79, 125] width 139 height 25
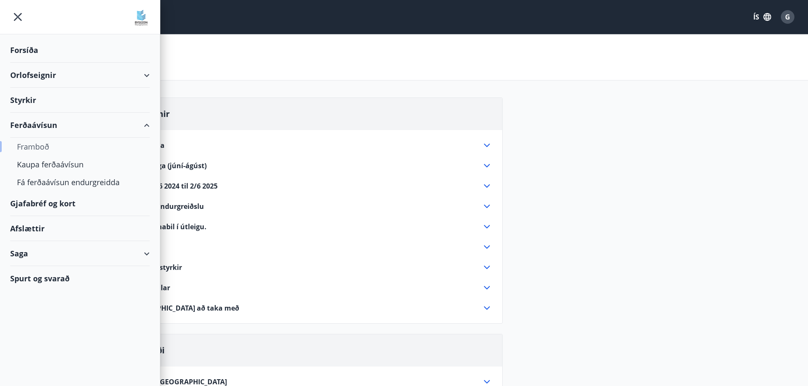
click at [46, 145] on div "Framboð" at bounding box center [80, 147] width 126 height 18
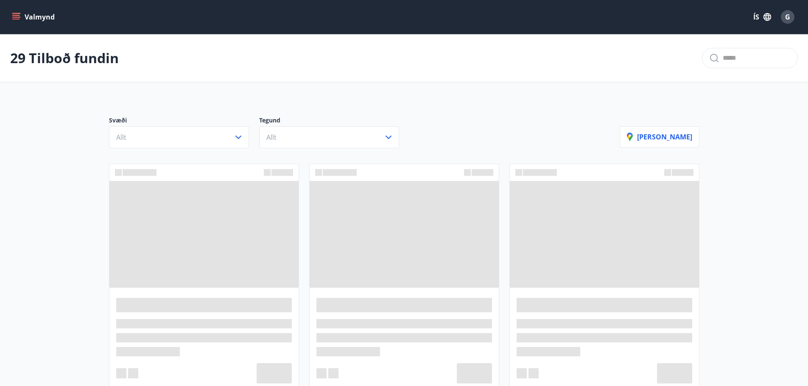
click at [19, 17] on icon "menu" at bounding box center [16, 17] width 9 height 1
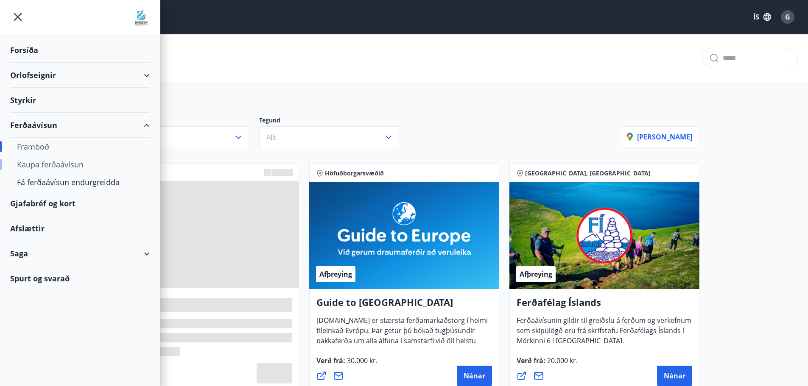
click at [57, 165] on div "Kaupa ferðaávísun" at bounding box center [80, 165] width 126 height 18
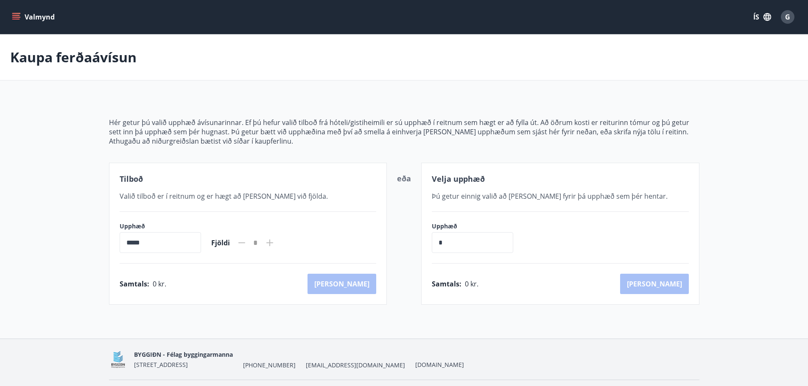
click at [175, 245] on input "*****" at bounding box center [160, 242] width 81 height 21
drag, startPoint x: 242, startPoint y: 245, endPoint x: 280, endPoint y: 244, distance: 38.6
click at [242, 245] on div "Fjöldi *" at bounding box center [243, 243] width 64 height 20
click at [273, 243] on icon at bounding box center [269, 243] width 7 height 7
click at [18, 19] on icon "menu" at bounding box center [16, 19] width 8 height 1
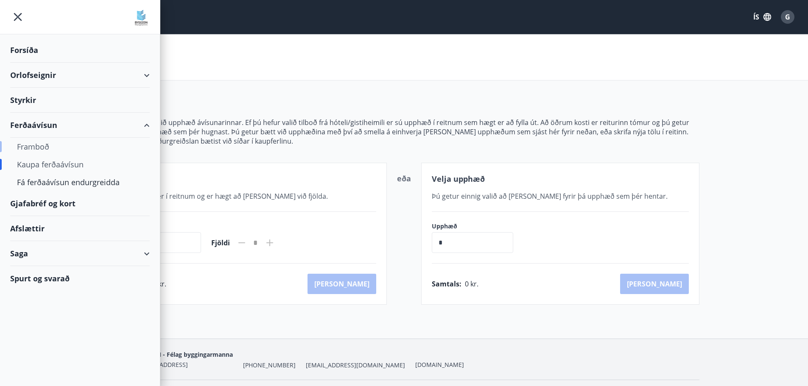
click at [48, 149] on div "Framboð" at bounding box center [80, 147] width 126 height 18
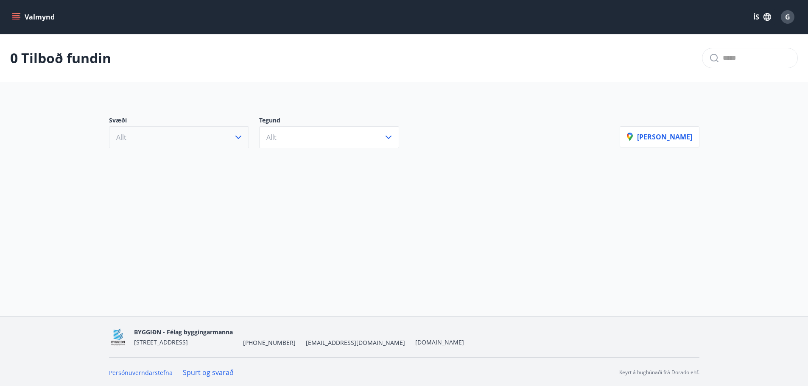
click at [190, 147] on button "Allt" at bounding box center [179, 137] width 140 height 22
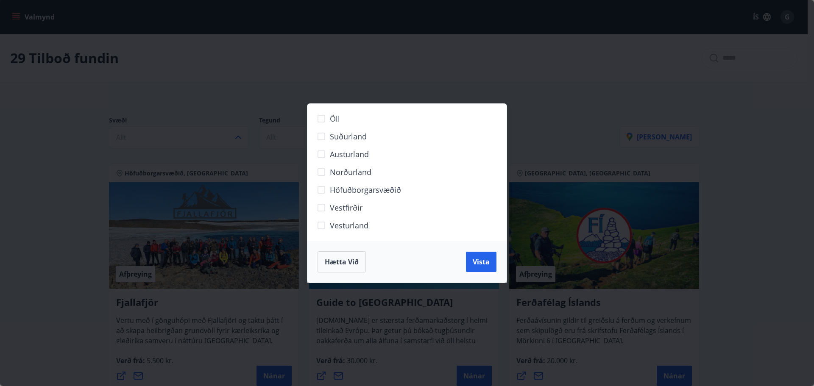
click at [342, 192] on span "Höfuðborgarsvæðið" at bounding box center [365, 189] width 71 height 11
click at [475, 263] on span "Vista" at bounding box center [481, 261] width 17 height 9
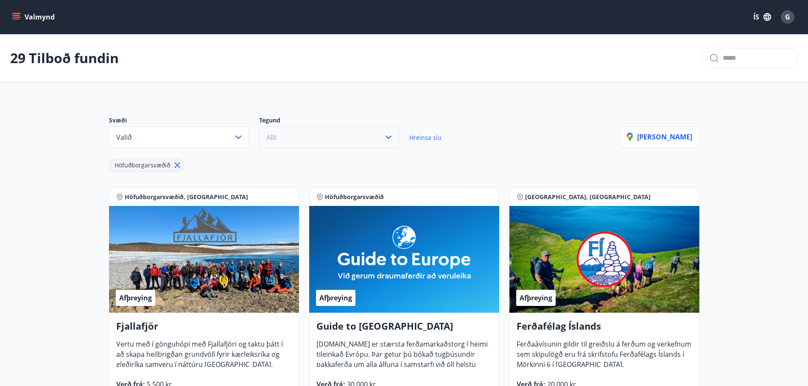
click at [320, 146] on button "Allt" at bounding box center [329, 137] width 140 height 22
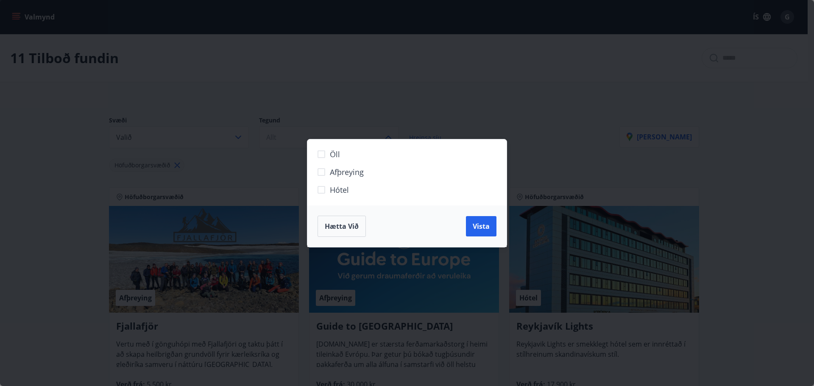
drag, startPoint x: 334, startPoint y: 192, endPoint x: 421, endPoint y: 214, distance: 90.4
click at [334, 192] on span "Hótel" at bounding box center [339, 189] width 19 height 11
click at [490, 230] on button "Vista" at bounding box center [481, 226] width 31 height 20
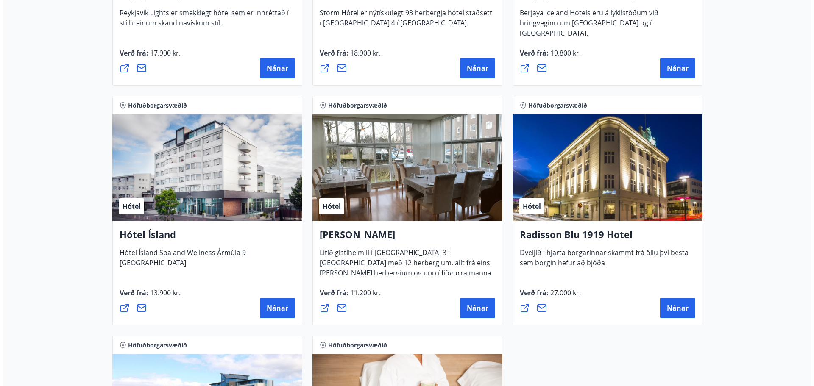
scroll to position [382, 0]
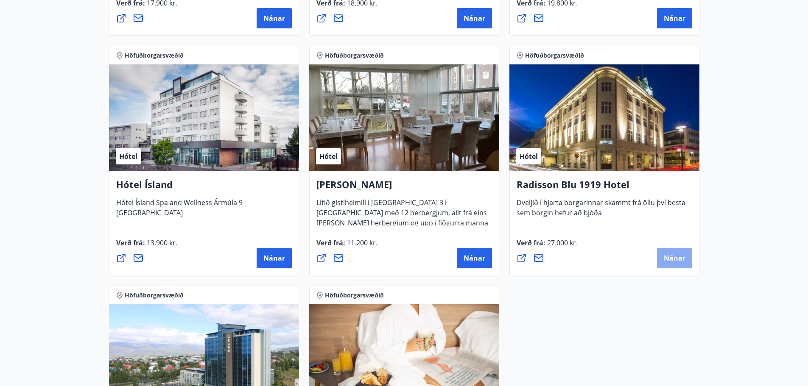
click at [681, 258] on span "Nánar" at bounding box center [674, 258] width 22 height 9
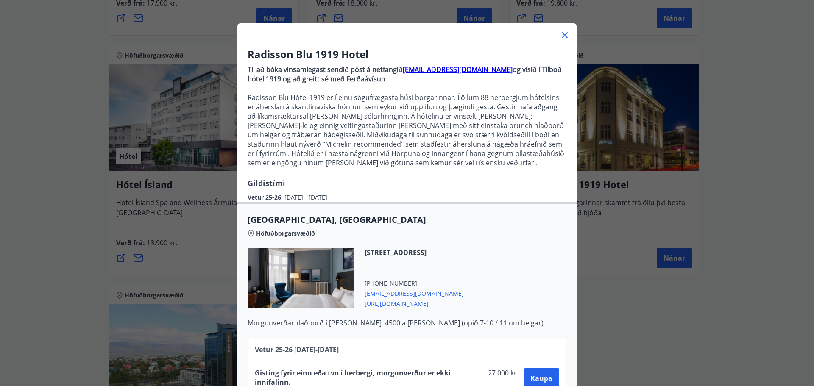
scroll to position [63, 0]
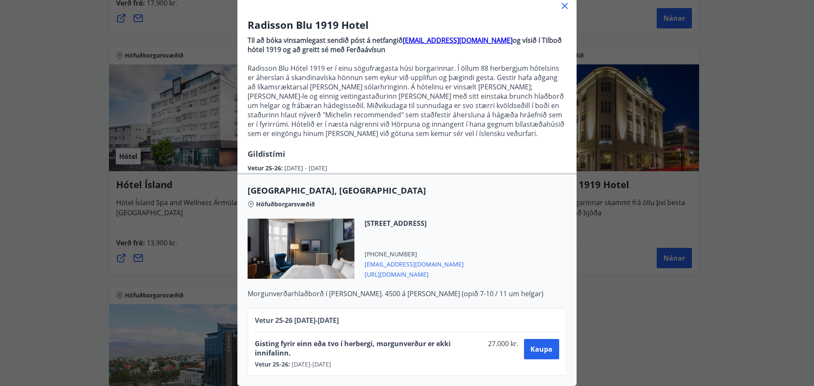
click at [463, 36] on strong "sales.1919.reykjavik@radissonblu.com" at bounding box center [458, 40] width 110 height 9
drag, startPoint x: 517, startPoint y: 268, endPoint x: 500, endPoint y: 268, distance: 17.0
click at [464, 269] on span "https://www.radissonhotels.com/is-is/hotels/radisson-blu-reykjavik-1919" at bounding box center [414, 274] width 99 height 10
click at [546, 345] on span "Kaupa" at bounding box center [541, 349] width 22 height 9
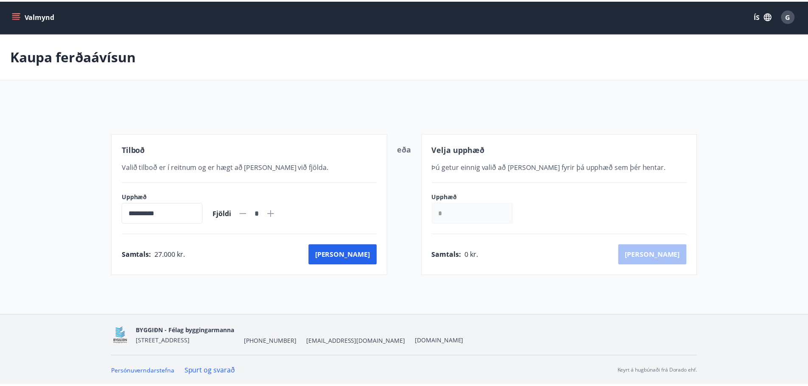
scroll to position [1, 0]
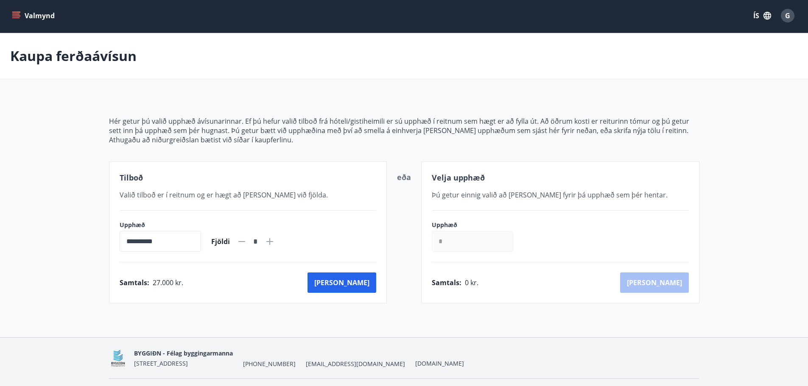
click at [275, 242] on icon at bounding box center [270, 242] width 10 height 10
type input "*"
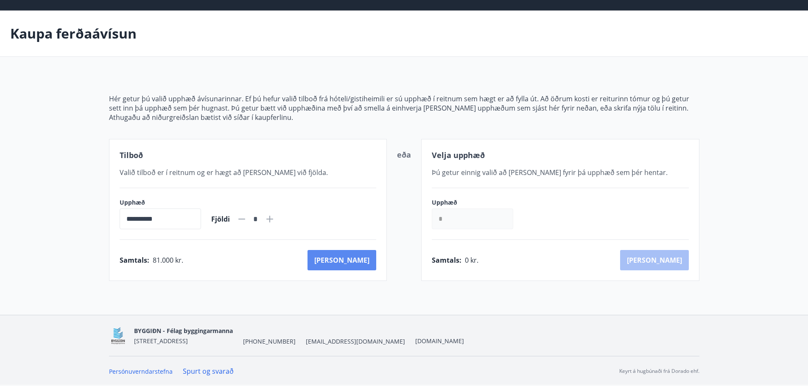
click at [358, 257] on button "Kaup" at bounding box center [341, 260] width 69 height 20
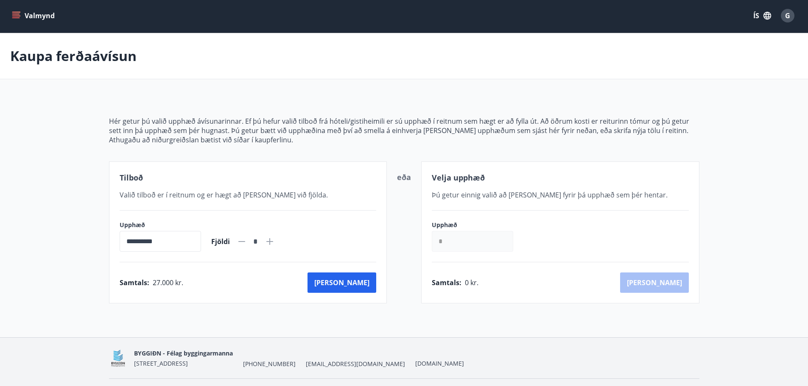
scroll to position [24, 0]
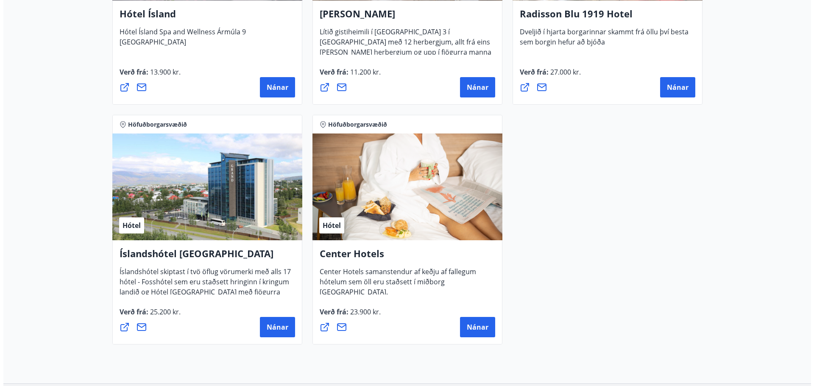
scroll to position [558, 0]
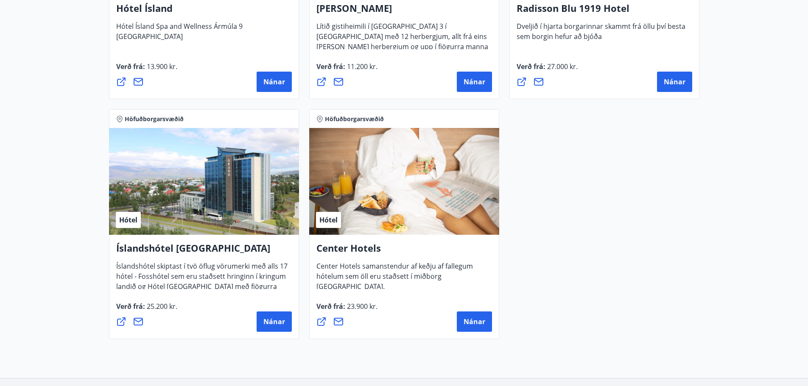
click at [237, 206] on div "Hótel" at bounding box center [204, 181] width 190 height 107
click at [261, 323] on button "Nánar" at bounding box center [273, 322] width 35 height 20
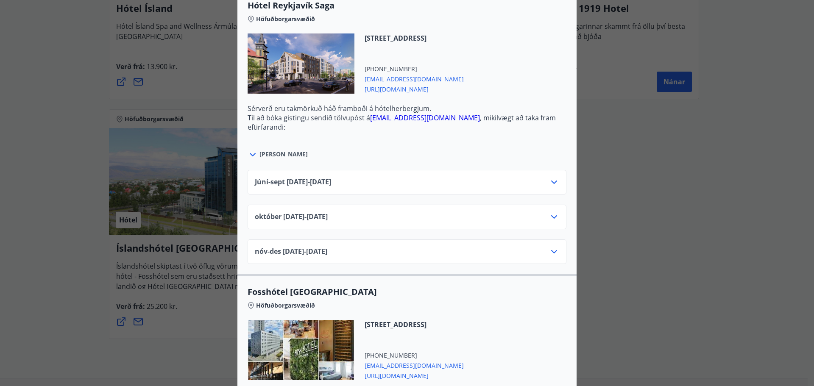
scroll to position [890, 0]
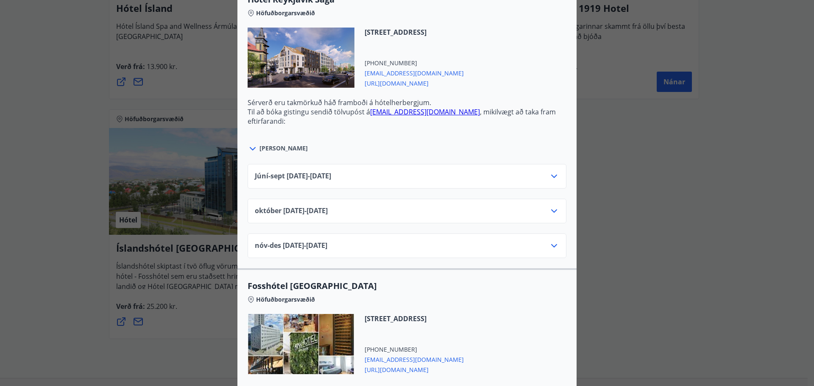
click at [554, 209] on icon at bounding box center [554, 211] width 10 height 10
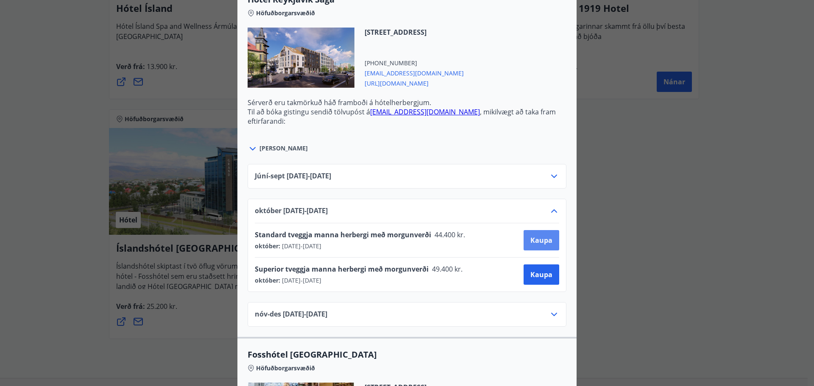
click at [535, 238] on span "Kaupa" at bounding box center [541, 240] width 22 height 9
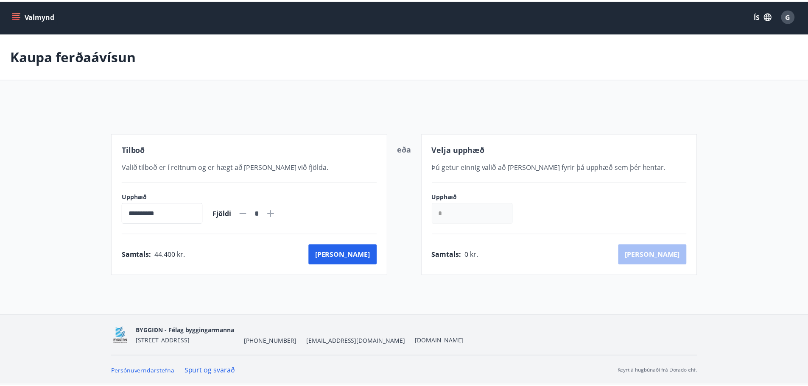
scroll to position [1, 0]
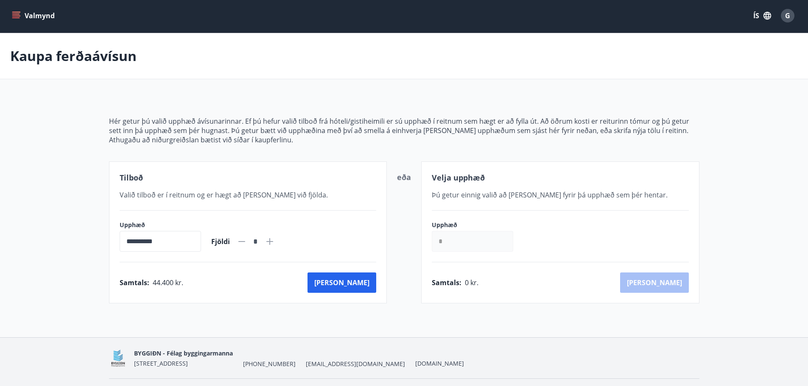
click at [275, 241] on icon at bounding box center [270, 242] width 10 height 10
type input "*"
click at [354, 279] on button "Kaup" at bounding box center [341, 283] width 69 height 20
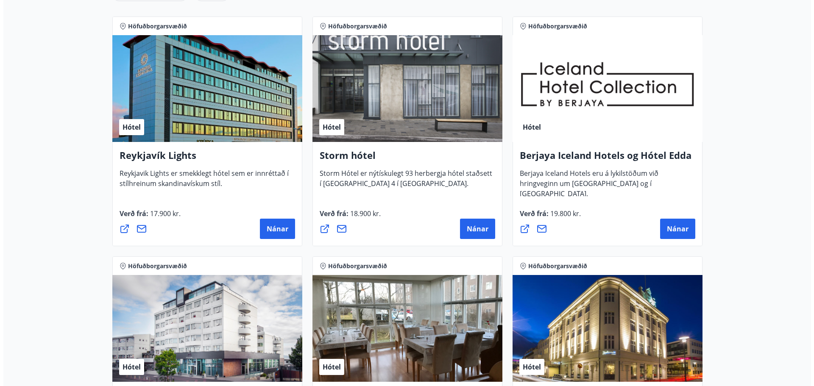
scroll to position [298, 0]
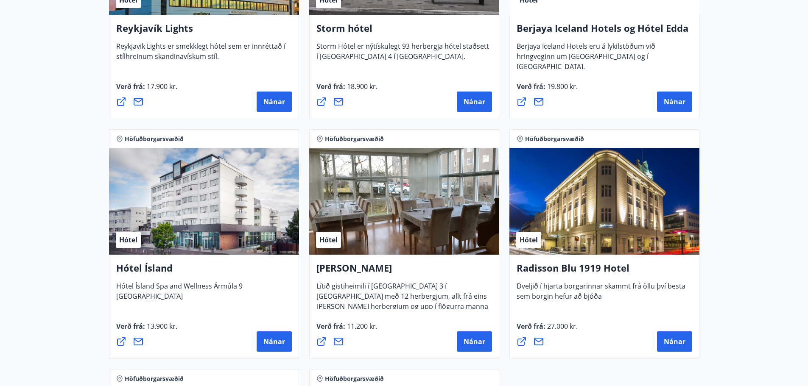
click at [582, 215] on div "Hótel" at bounding box center [604, 201] width 190 height 107
click at [674, 339] on span "Nánar" at bounding box center [674, 341] width 22 height 9
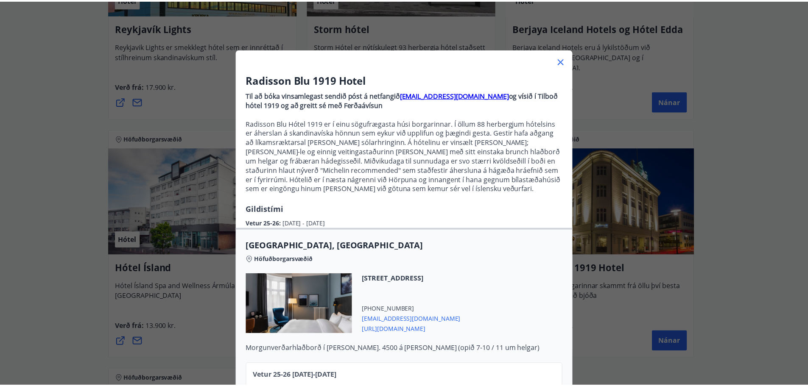
scroll to position [0, 0]
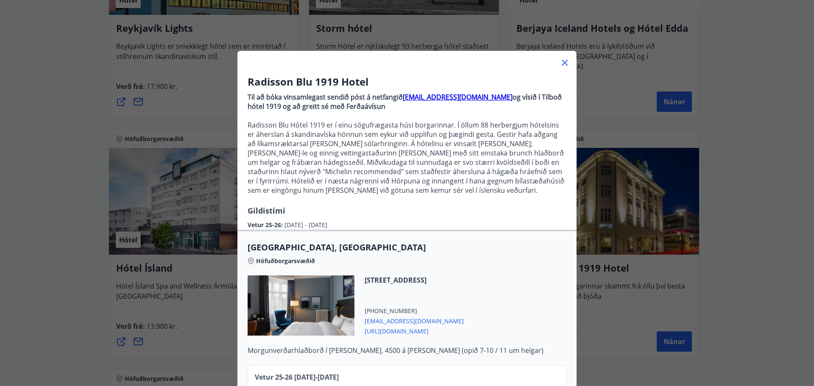
click at [562, 62] on icon at bounding box center [565, 63] width 10 height 10
